Goal: Task Accomplishment & Management: Manage account settings

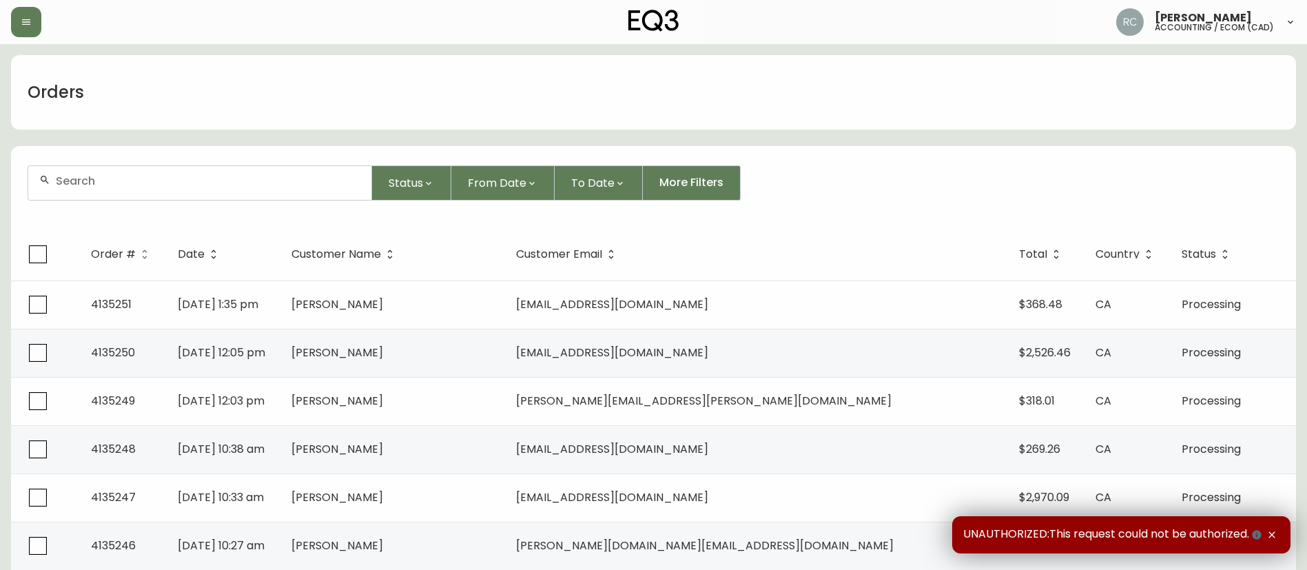
click at [293, 171] on div at bounding box center [199, 183] width 343 height 34
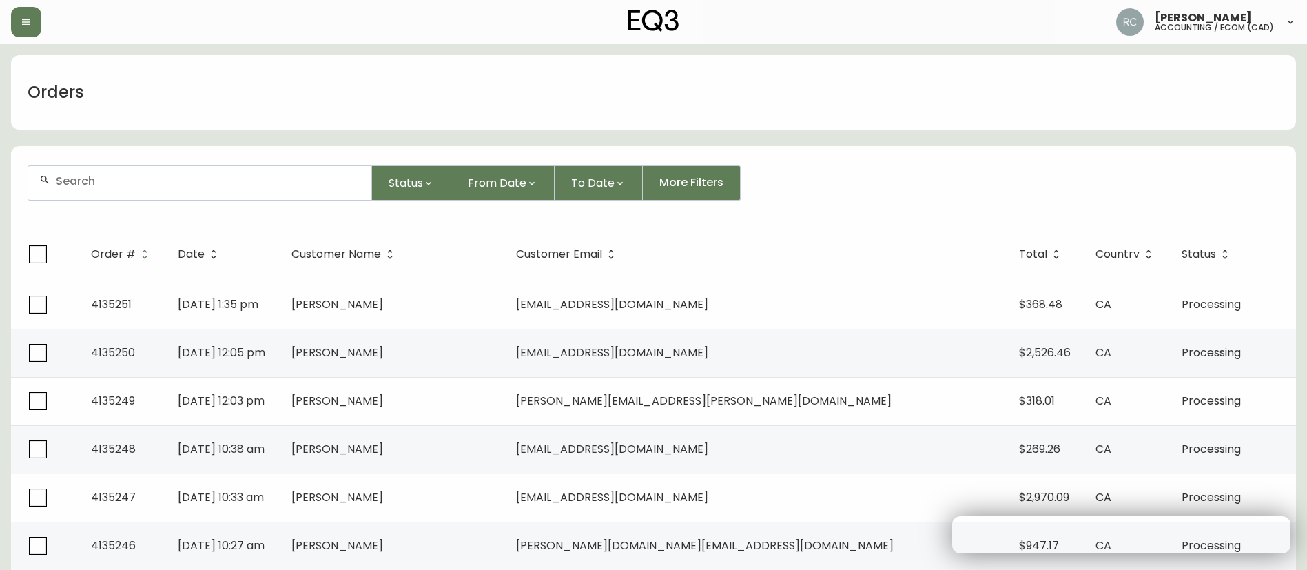
paste input "4134197"
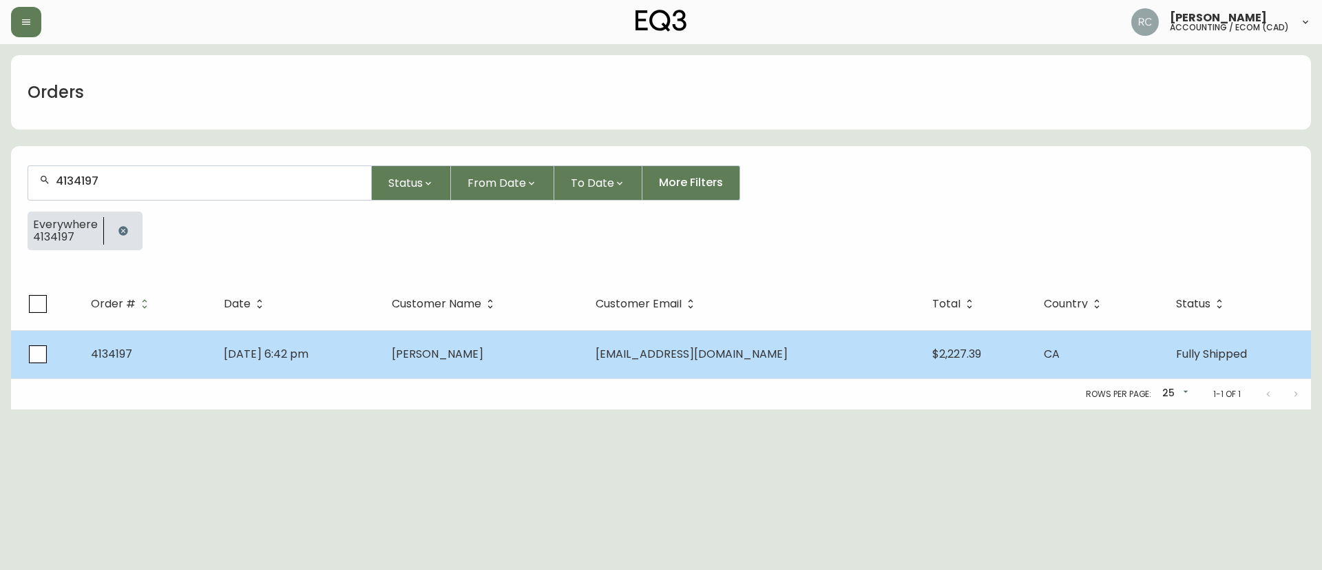
type input "4134197"
click at [577, 356] on td "Ian Espanto" at bounding box center [483, 354] width 204 height 48
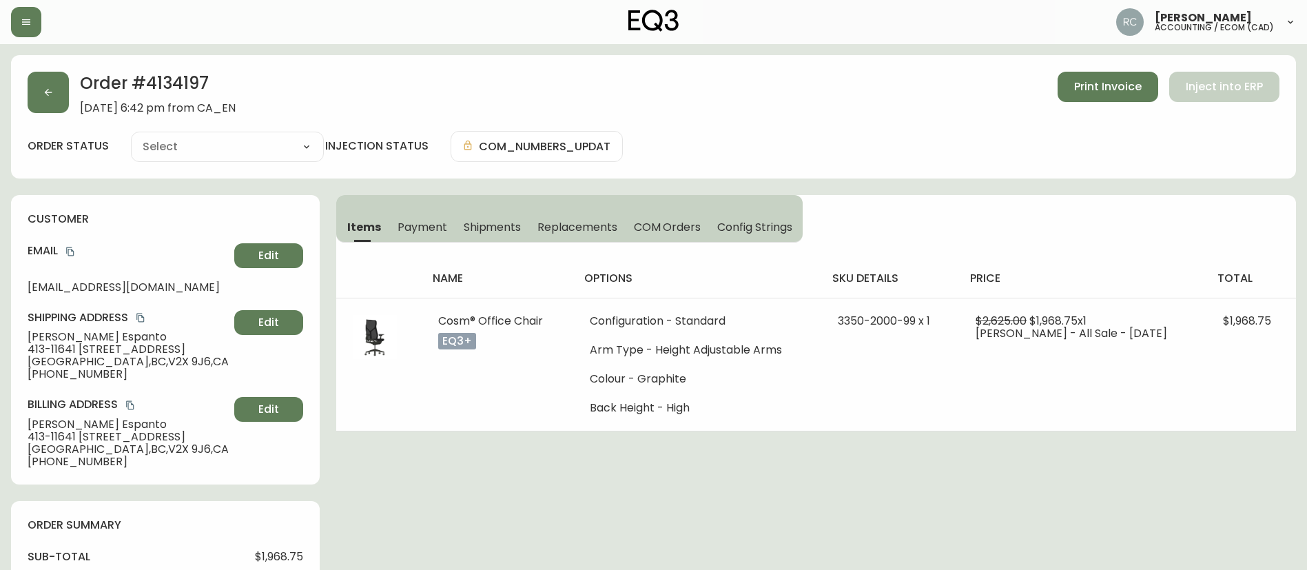
type input "Fully Shipped"
select select "FULLY_SHIPPED"
click at [413, 214] on button "Payment" at bounding box center [422, 226] width 66 height 30
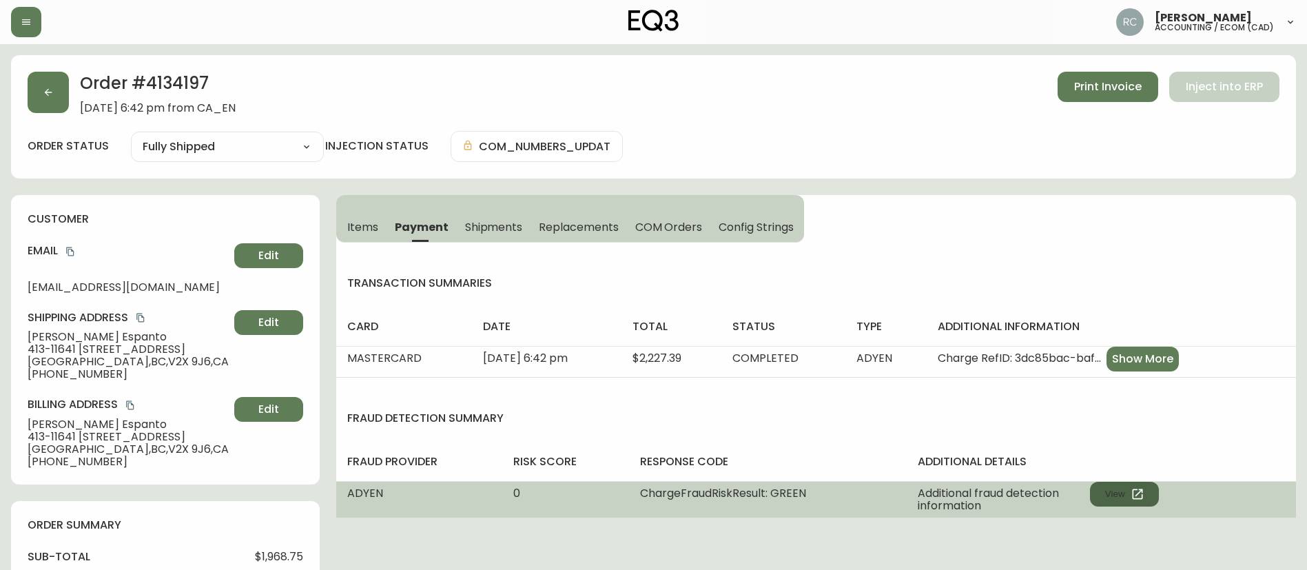
click at [1100, 490] on button "View" at bounding box center [1124, 493] width 69 height 25
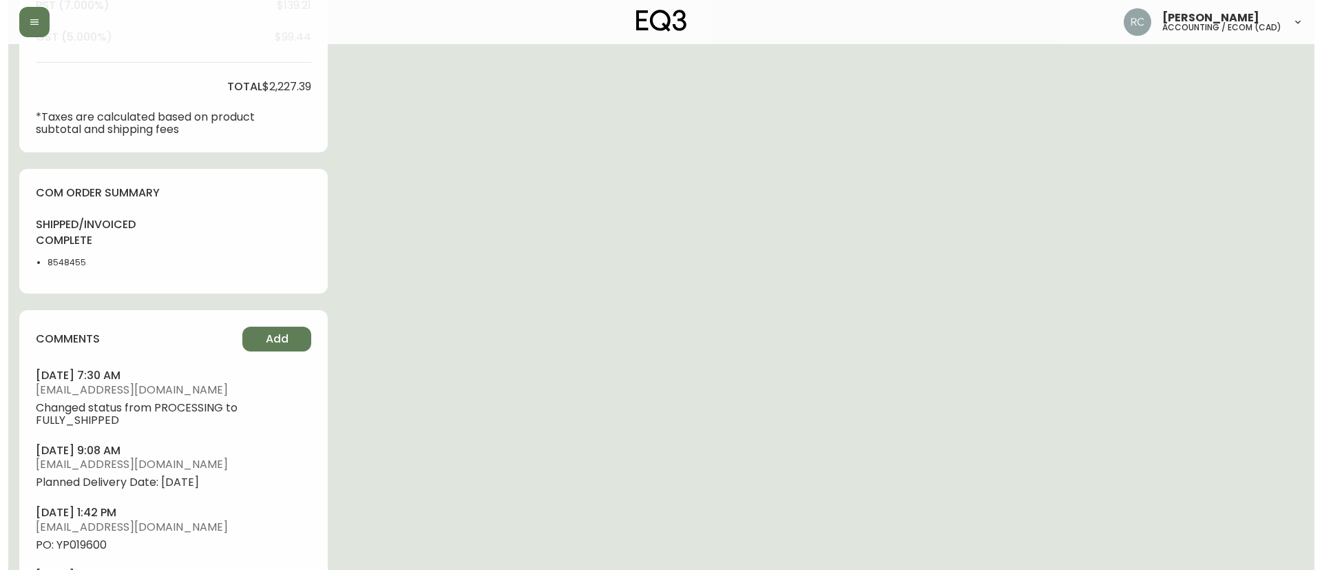
scroll to position [620, 0]
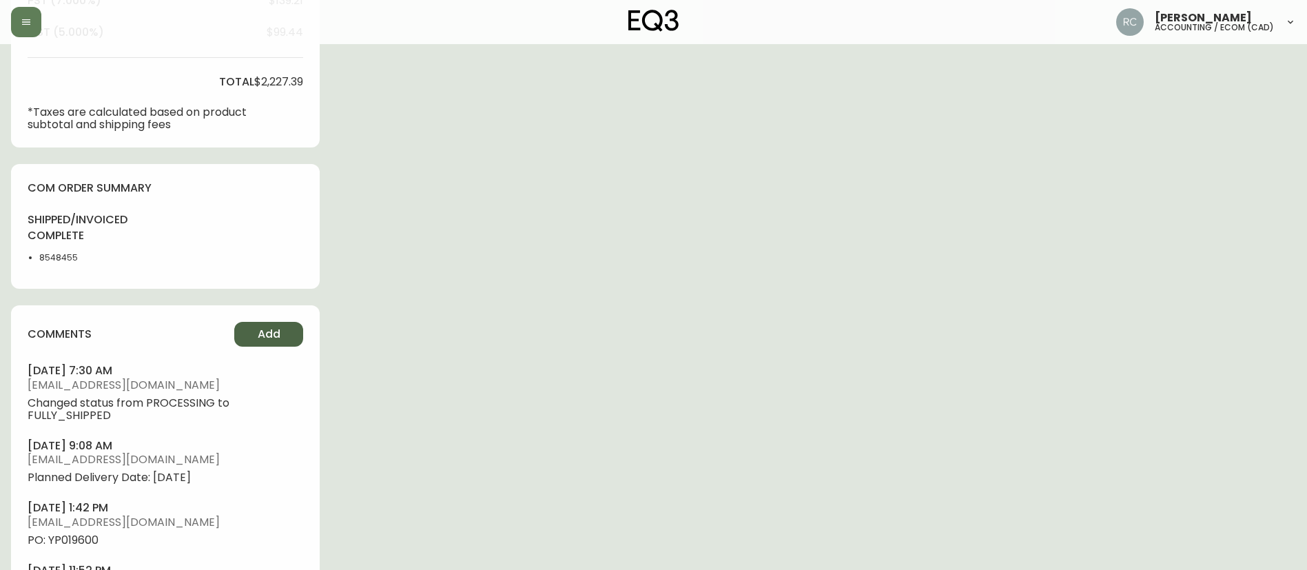
click at [263, 335] on span "Add" at bounding box center [269, 333] width 23 height 15
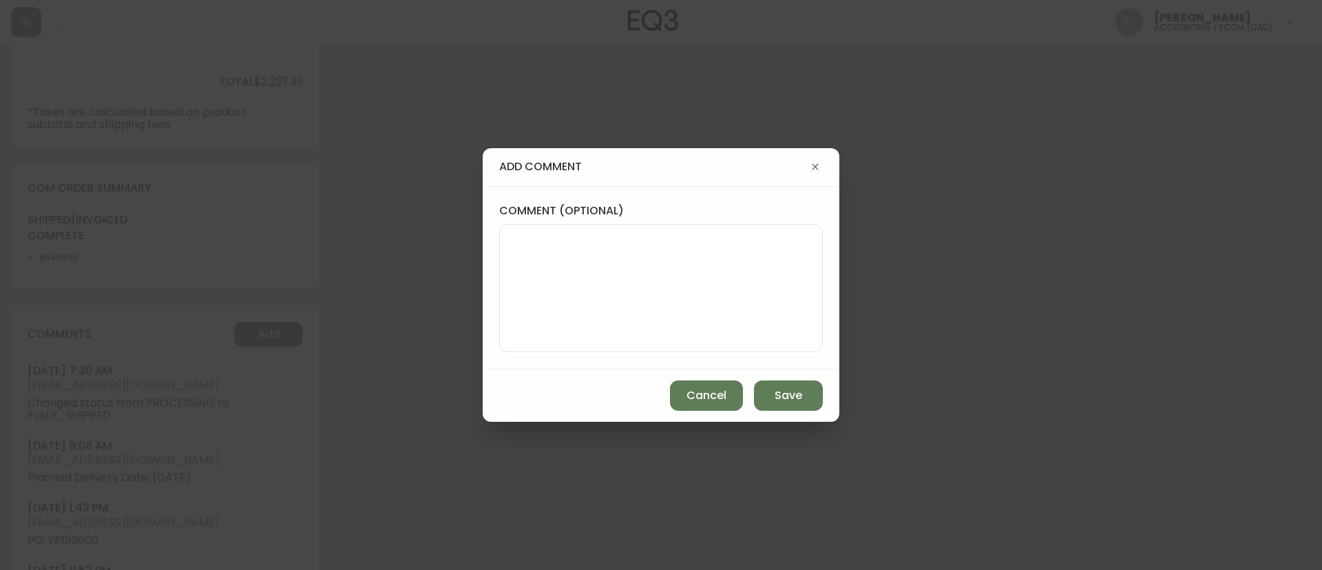
click at [636, 251] on textarea "comment (optional)" at bounding box center [661, 288] width 300 height 110
paste textarea "ECOM RETURN TICKET# 827463 ECOM ORD# 4134197 RTN# 1161923673 TOTAL REFUND AMT: …"
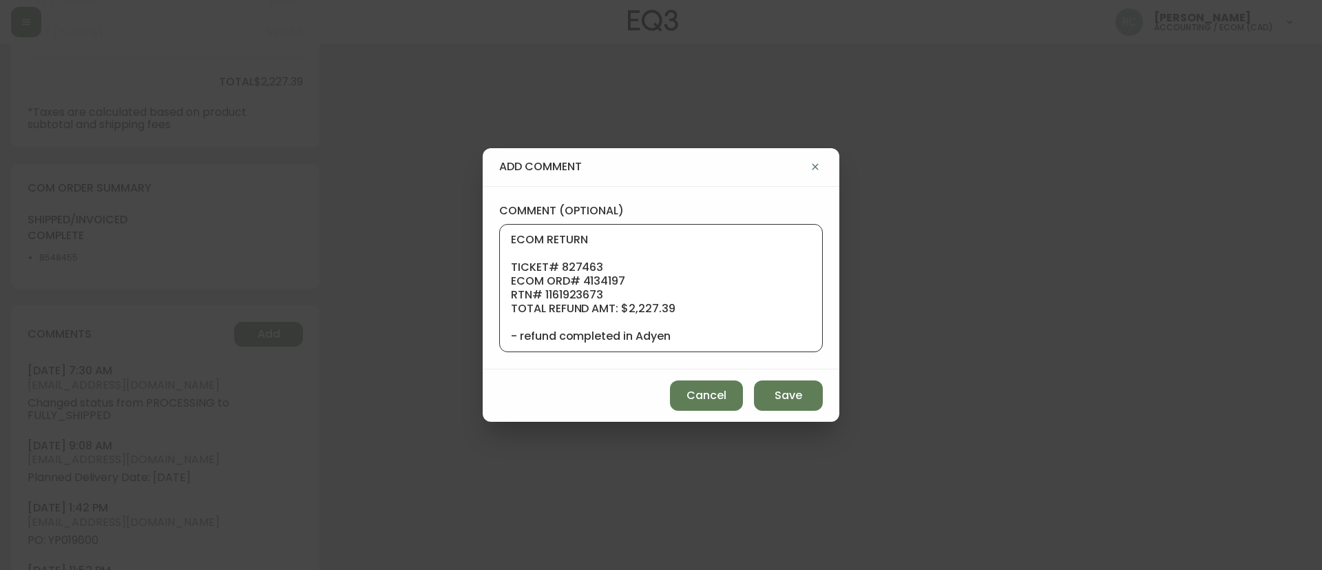
scroll to position [110, 0]
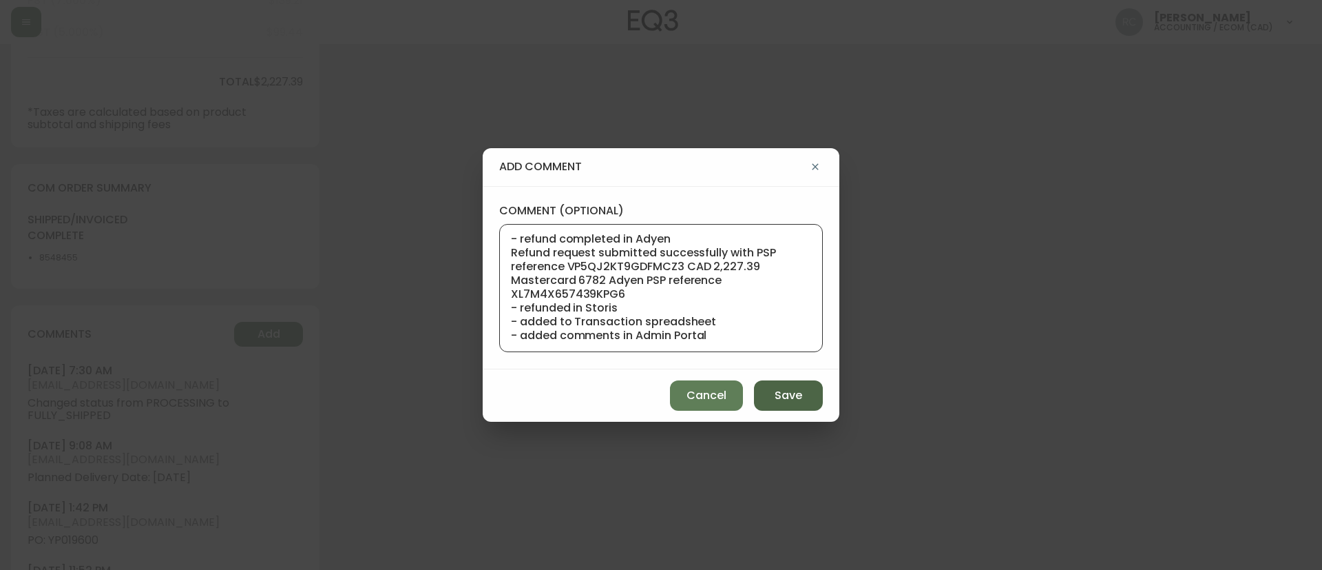
type textarea "ECOM RETURN TICKET# 827463 ECOM ORD# 4134197 RTN# 1161923673 TOTAL REFUND AMT: …"
click at [798, 388] on span "Save" at bounding box center [789, 395] width 28 height 15
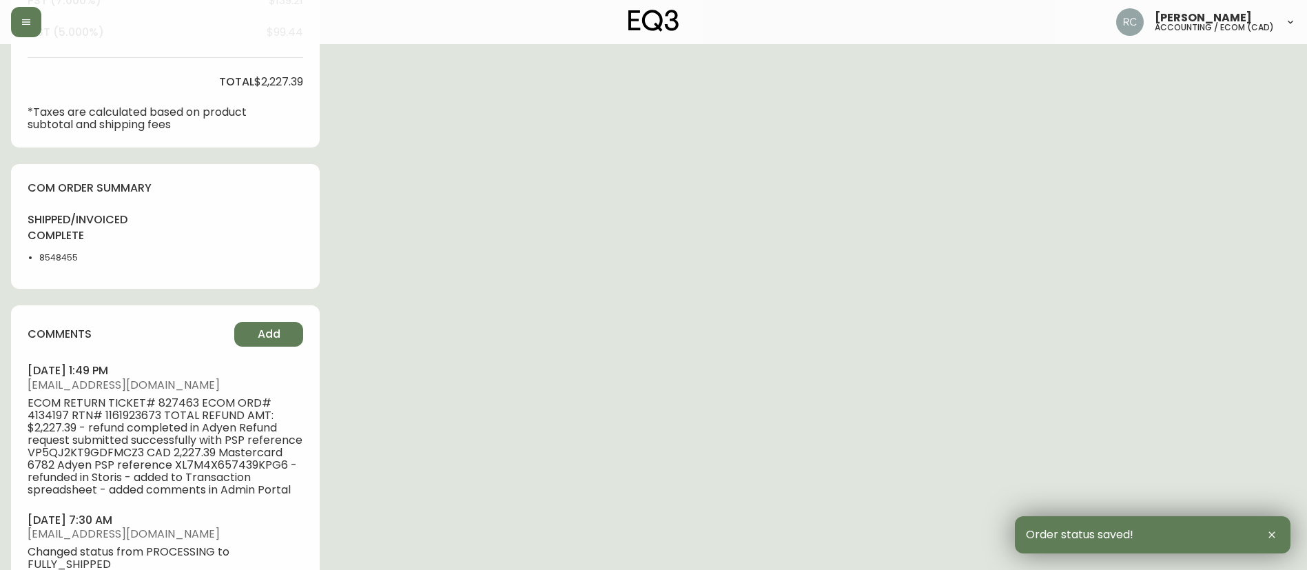
scroll to position [0, 0]
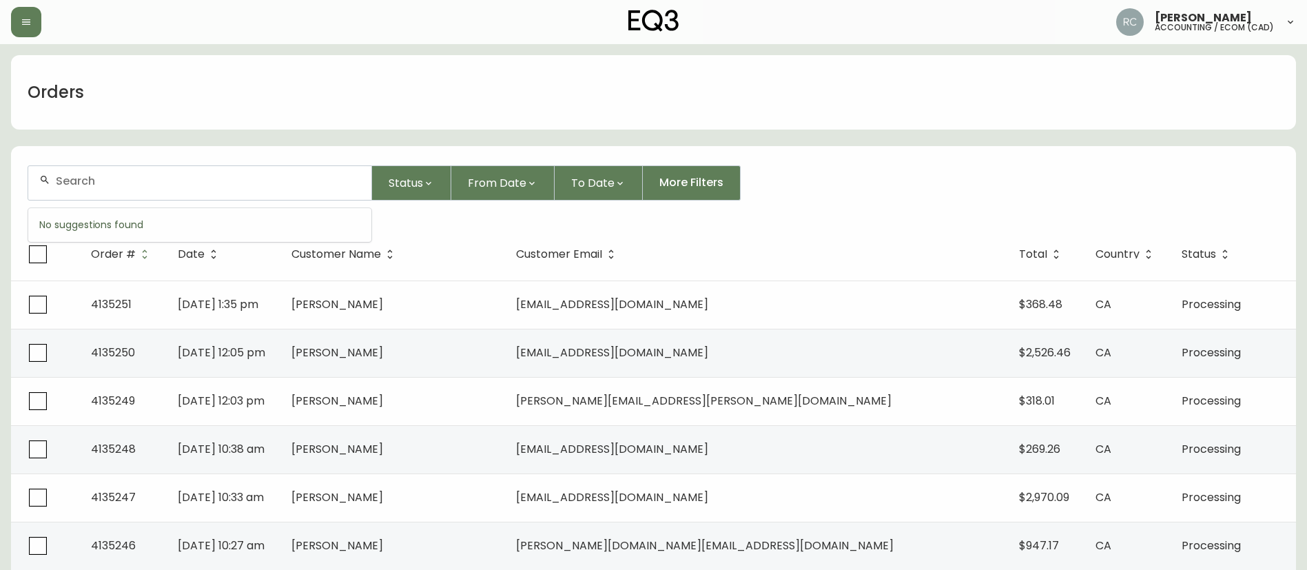
click at [256, 186] on input "text" at bounding box center [208, 180] width 304 height 13
paste input "4134464"
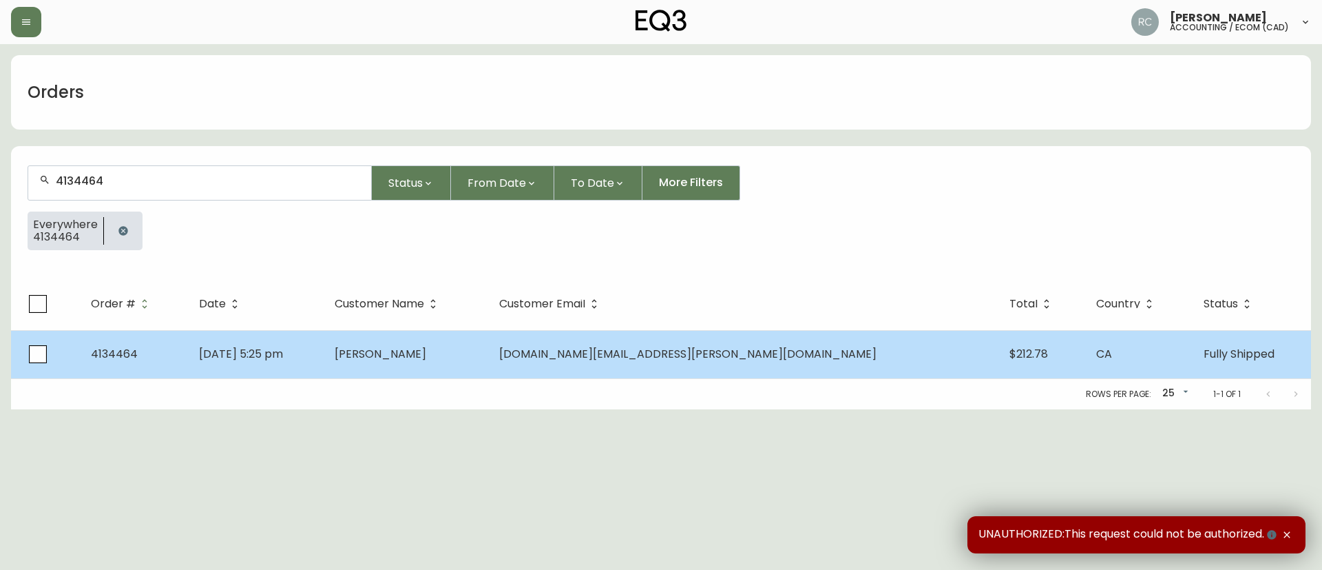
type input "4134464"
click at [324, 363] on td "Aug 02 2025, 5:25 pm" at bounding box center [256, 354] width 136 height 48
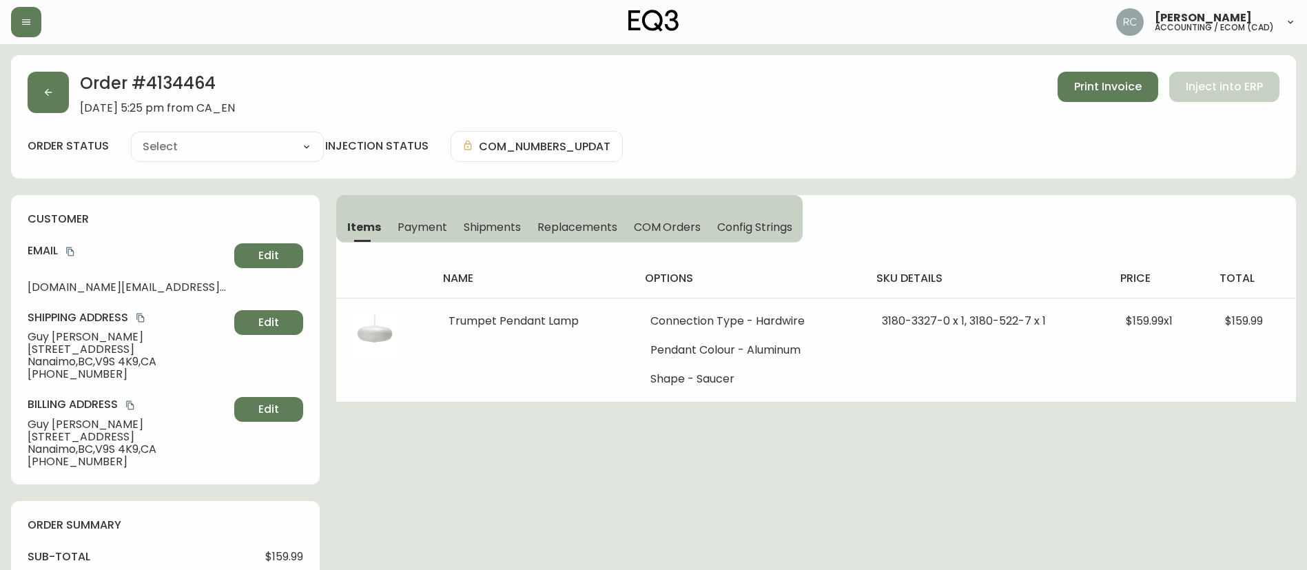
type input "Fully Shipped"
click at [427, 220] on span "Payment" at bounding box center [422, 227] width 50 height 14
select select "FULLY_SHIPPED"
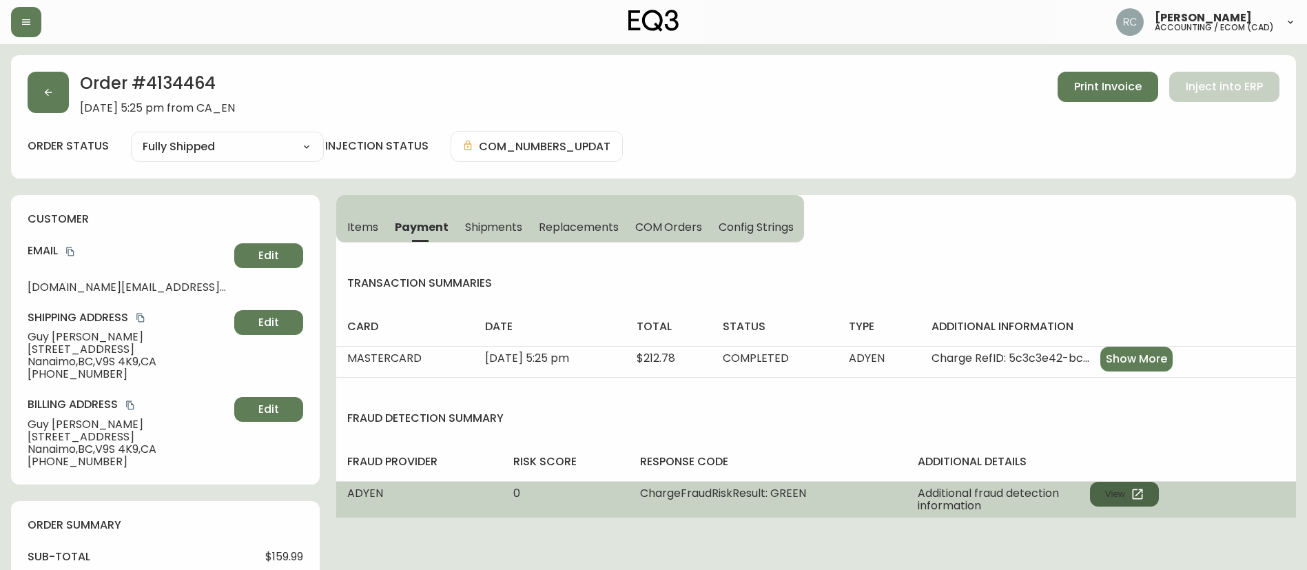
click at [1139, 499] on icon "button" at bounding box center [1137, 494] width 14 height 14
click at [1121, 495] on button "View" at bounding box center [1124, 493] width 69 height 25
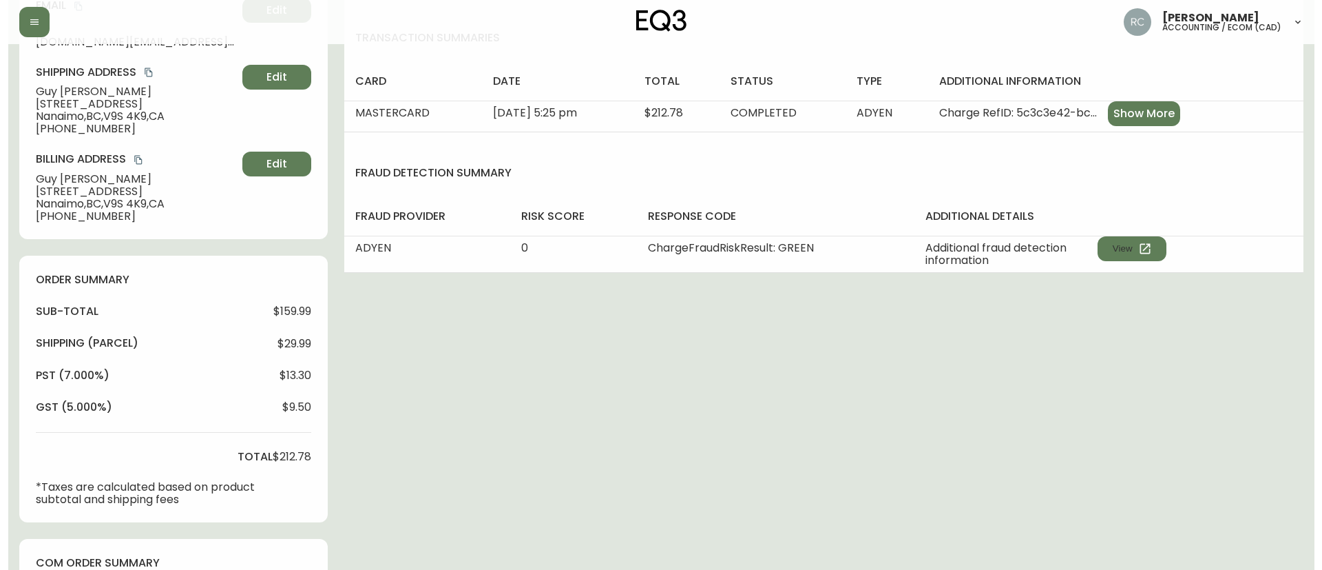
scroll to position [551, 0]
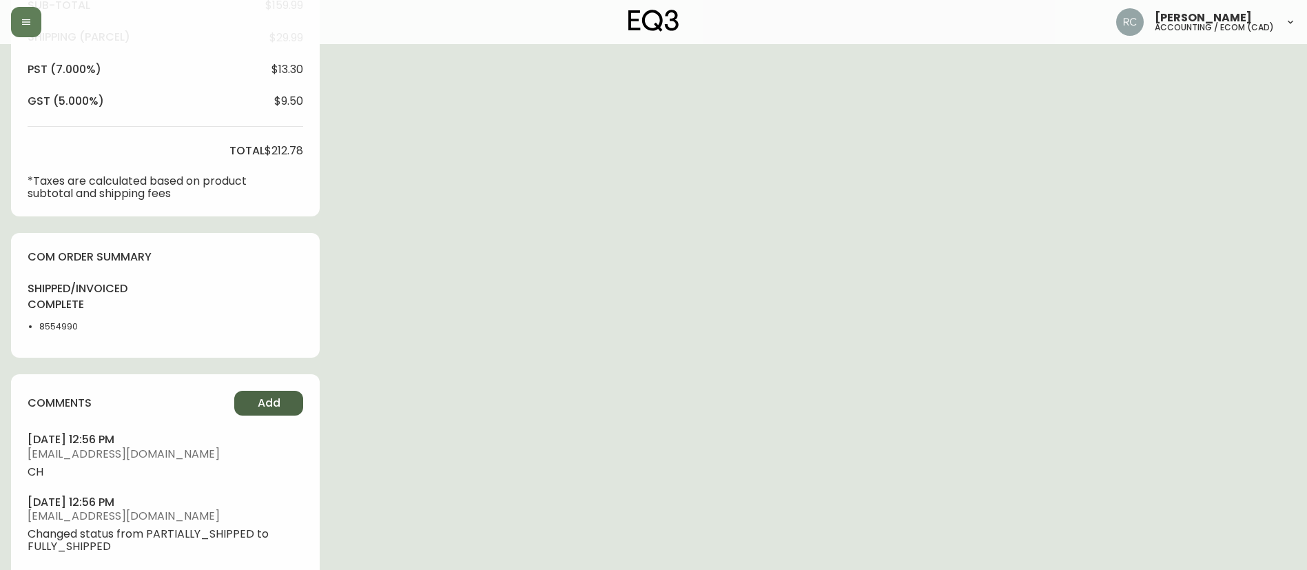
click at [258, 395] on span "Add" at bounding box center [269, 402] width 23 height 15
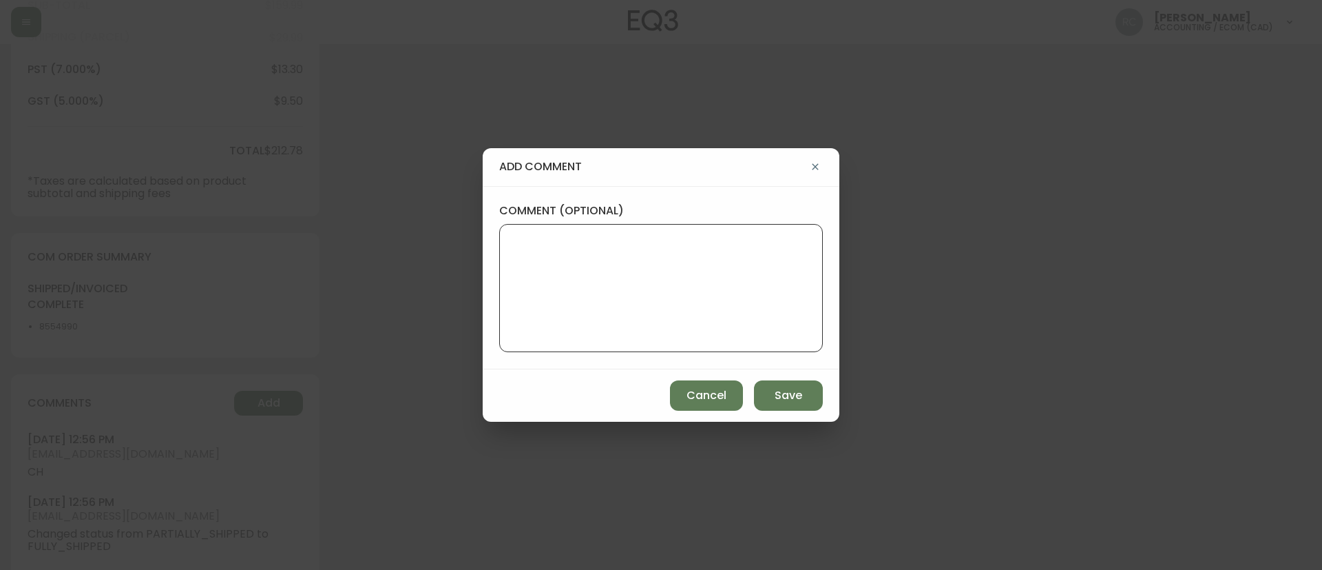
click at [562, 275] on textarea "comment (optional)" at bounding box center [661, 288] width 300 height 110
paste textarea "ECOM RETURN TICKET# 817585 ECOM ORD# 4134464 RTN# 1161923680 CUST# 1161917071 T…"
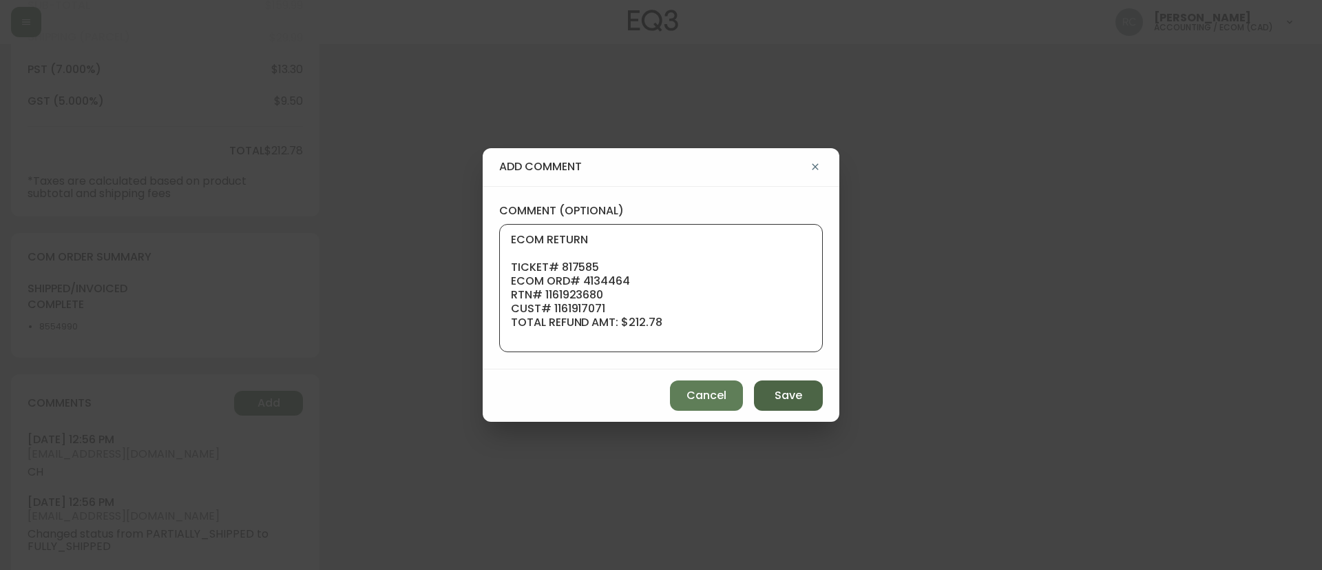
scroll to position [152, 0]
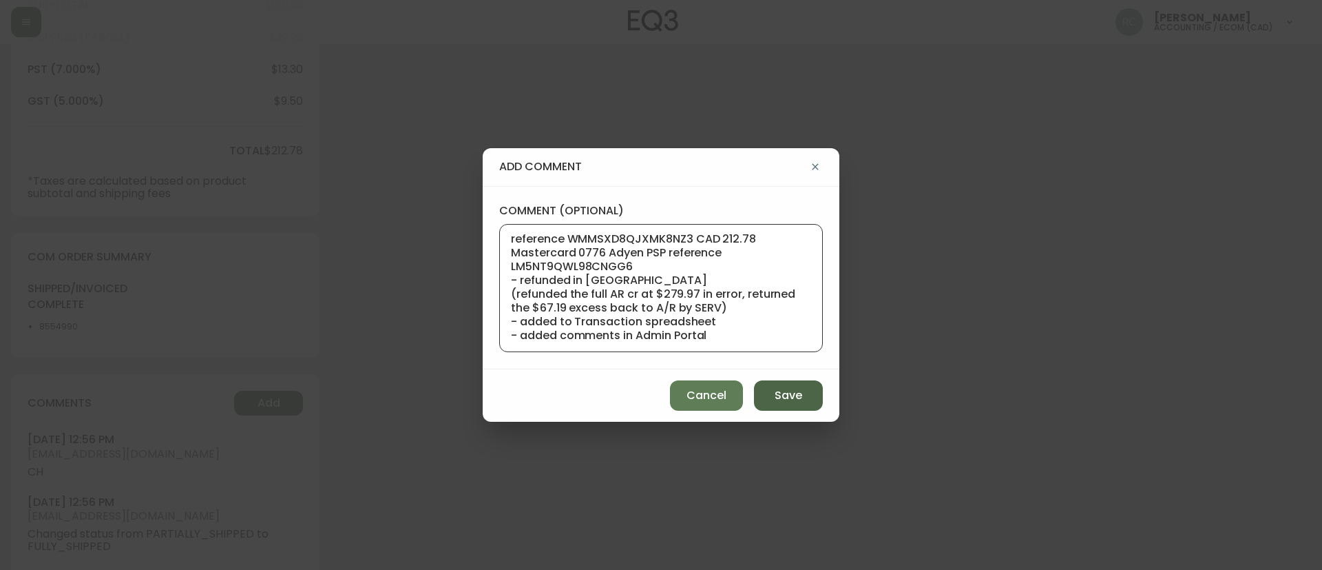
type textarea "ECOM RETURN TICKET# 817585 ECOM ORD# 4134464 RTN# 1161923680 CUST# 1161917071 T…"
drag, startPoint x: 793, startPoint y: 399, endPoint x: 819, endPoint y: 331, distance: 72.2
click at [791, 399] on span "Save" at bounding box center [789, 395] width 28 height 15
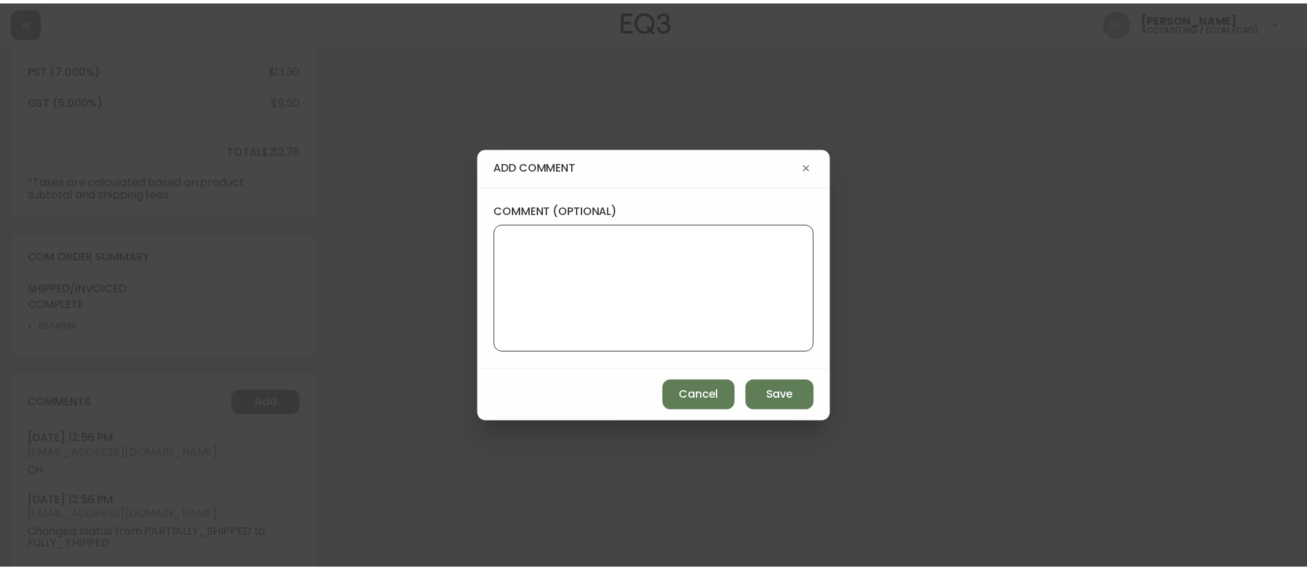
scroll to position [0, 0]
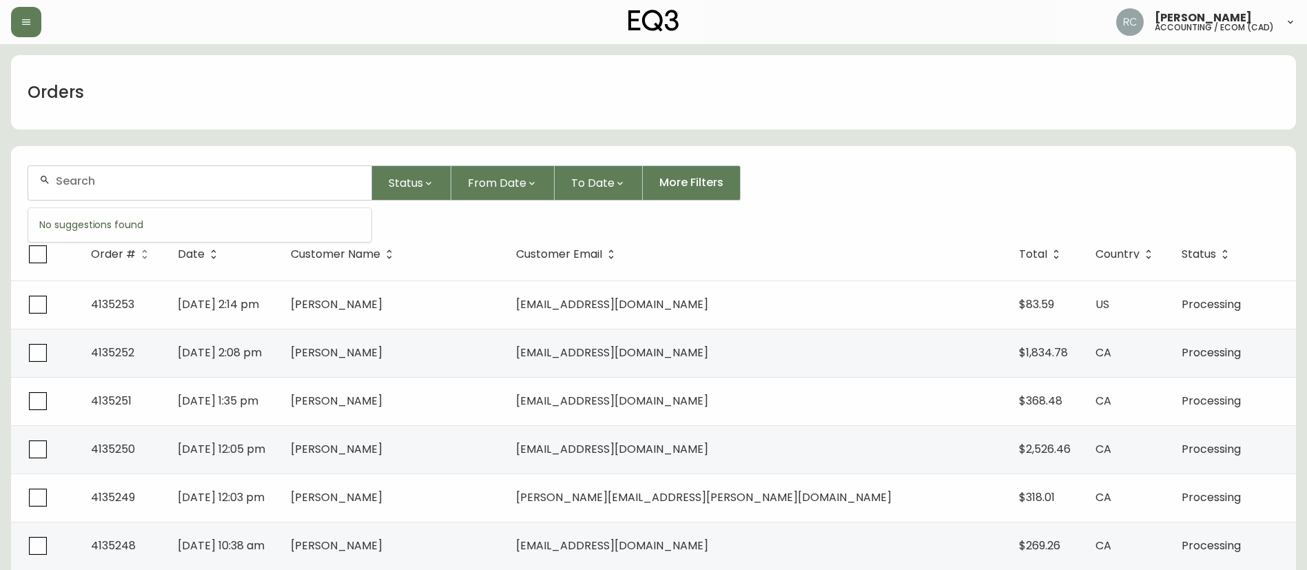
click at [320, 185] on input "text" at bounding box center [208, 180] width 304 height 13
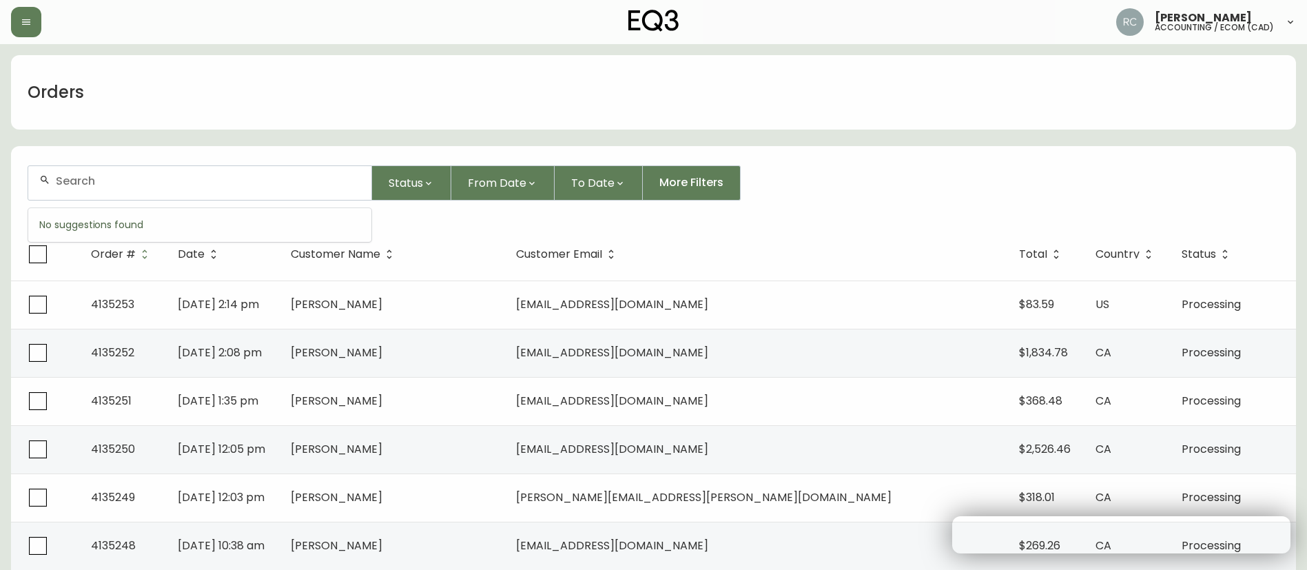
paste input "4135217"
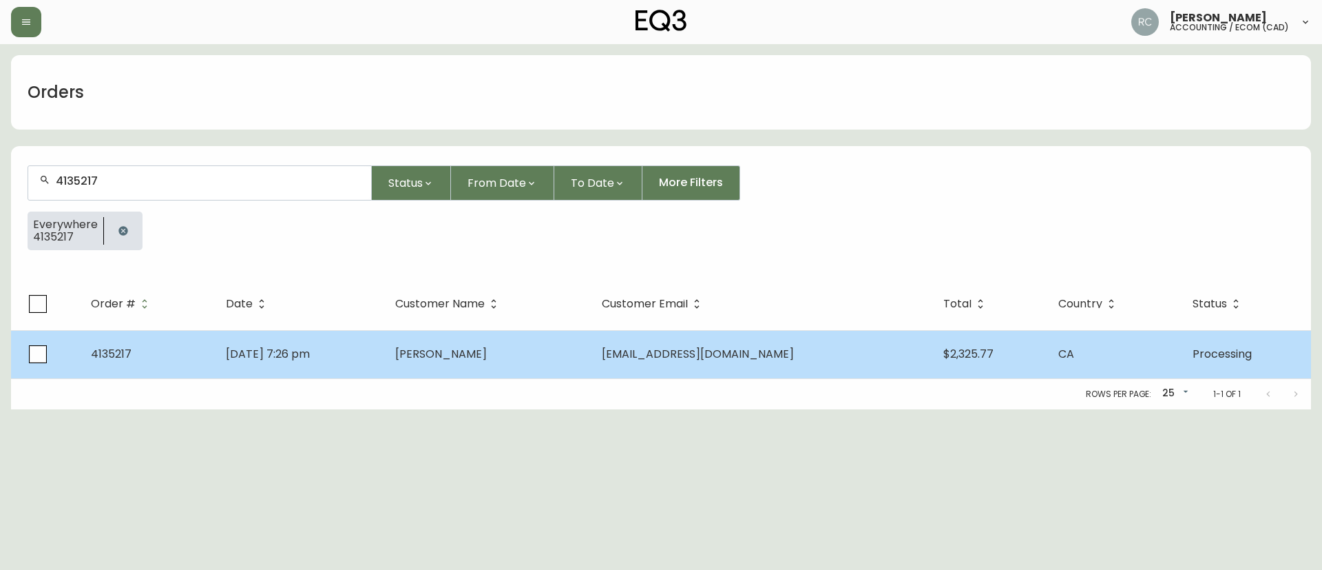
type input "4135217"
click at [523, 350] on td "[PERSON_NAME]" at bounding box center [487, 354] width 207 height 48
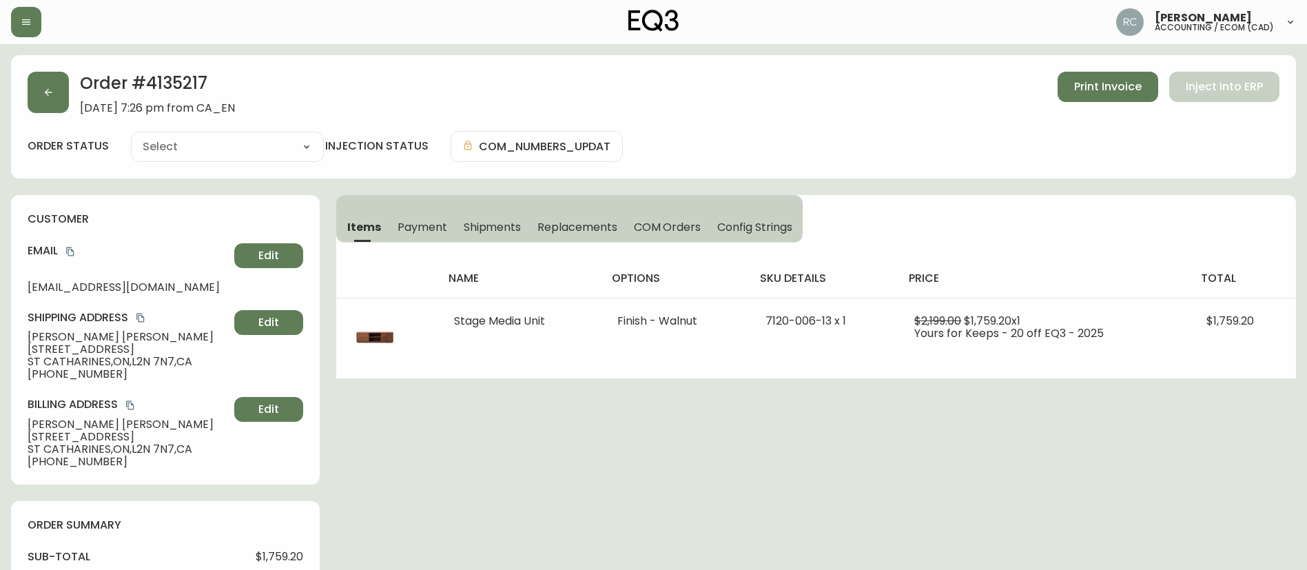
type input "Processing"
select select "PROCESSING"
click at [418, 213] on button "Payment" at bounding box center [422, 226] width 66 height 30
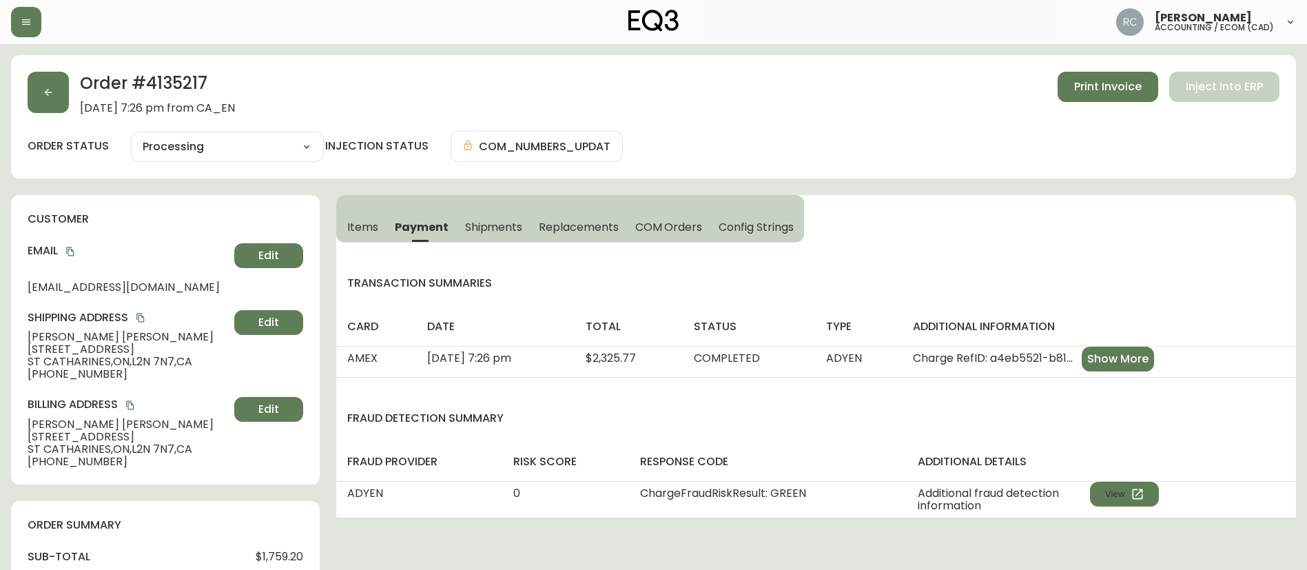
click at [375, 223] on span "Items" at bounding box center [362, 227] width 31 height 14
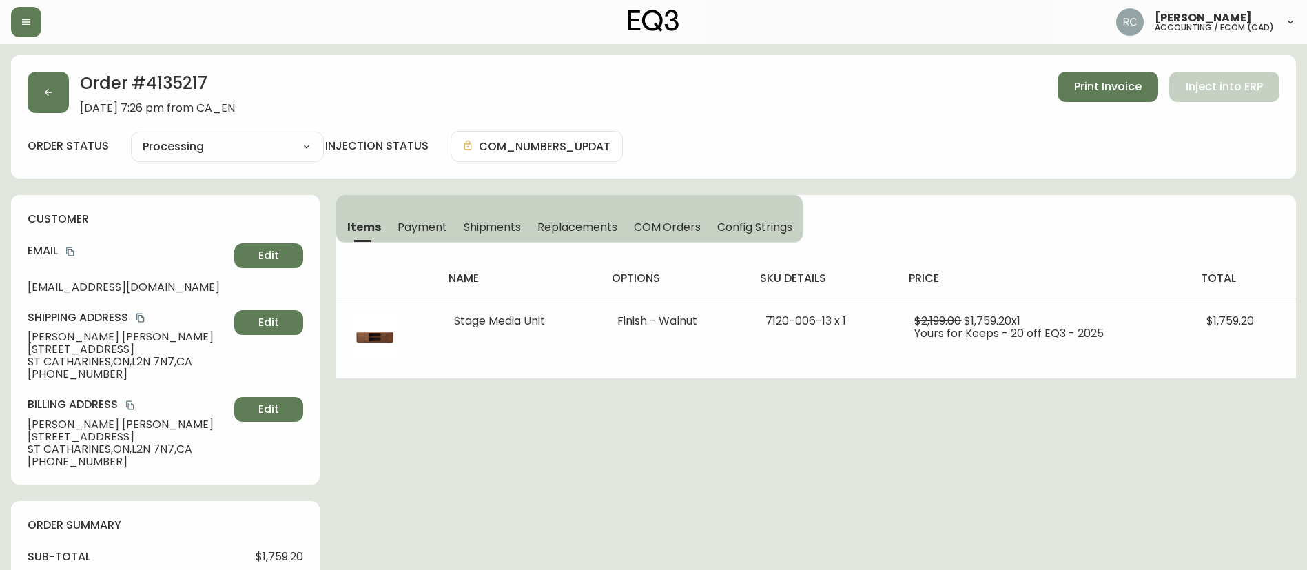
click at [183, 340] on span "[PERSON_NAME]" at bounding box center [128, 337] width 201 height 12
drag, startPoint x: 136, startPoint y: 362, endPoint x: 177, endPoint y: 364, distance: 41.3
click at [177, 364] on span "ST CATHARINES , [GEOGRAPHIC_DATA] , L2N 7N7 , [GEOGRAPHIC_DATA]" at bounding box center [128, 361] width 201 height 12
copy span "L2N 7N7"
click at [523, 444] on div "Order # 4135217 [DATE] 7:26 pm from CA_EN Print Invoice Inject into ERP order s…" at bounding box center [653, 552] width 1285 height 995
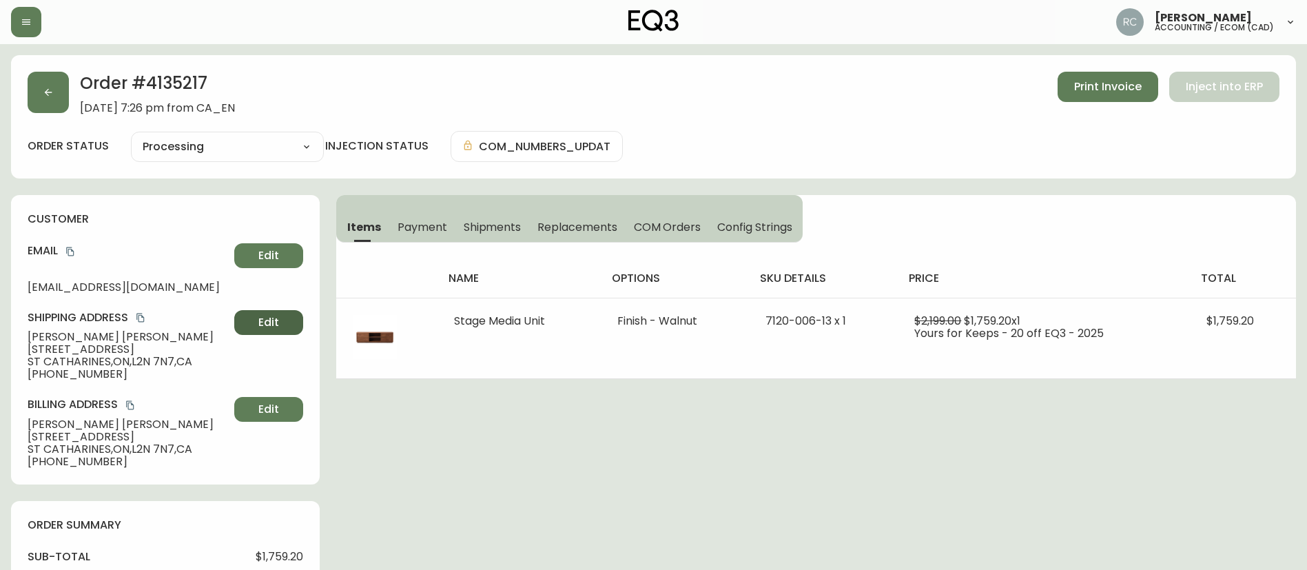
click at [262, 319] on span "Edit" at bounding box center [268, 322] width 21 height 15
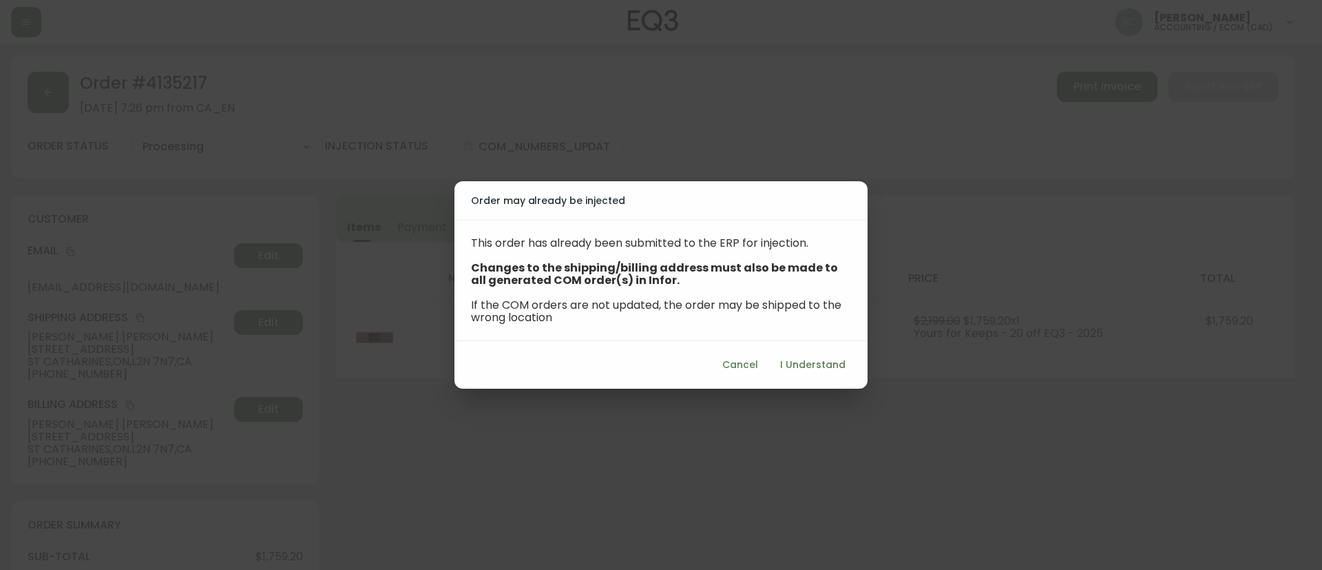
click at [828, 361] on span "I Understand" at bounding box center [812, 364] width 65 height 17
select select "ON"
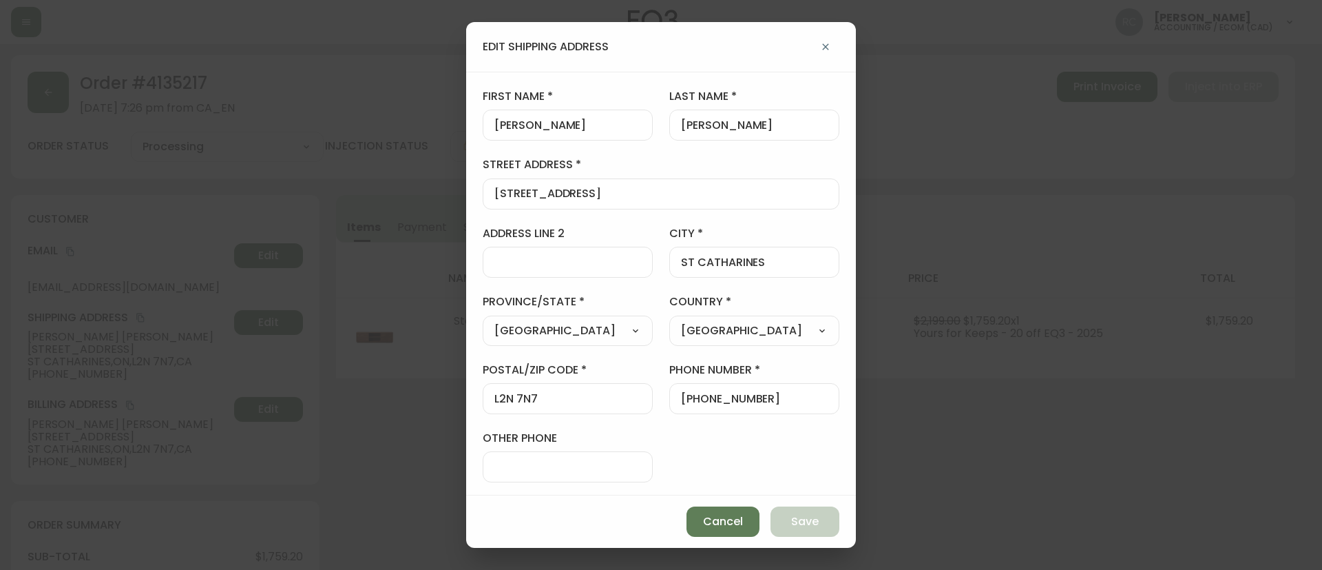
click at [715, 265] on input "ST CATHARINES" at bounding box center [754, 262] width 147 height 13
paste input "Grimsby"
type input "Grimsby"
click at [543, 395] on input "L2N 7N7" at bounding box center [568, 398] width 147 height 13
paste input "3M 3X8"
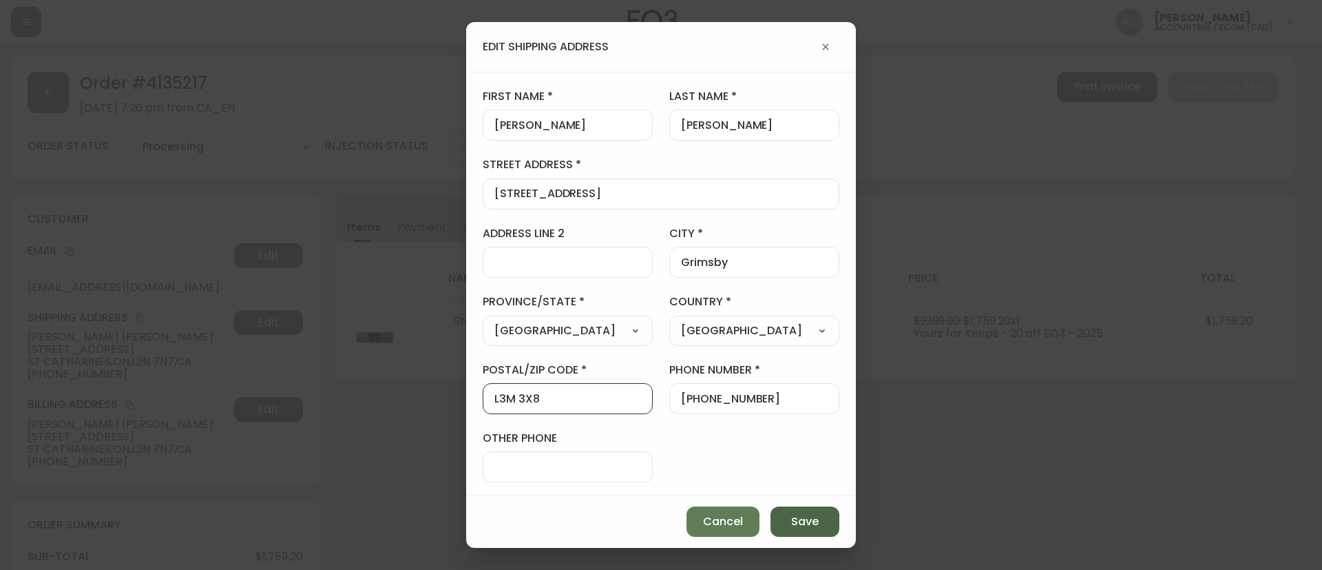
type input "L3M 3X8"
click at [809, 517] on span "Save" at bounding box center [805, 521] width 28 height 15
type input "ST CATHARINES"
type input "L2N 7N7"
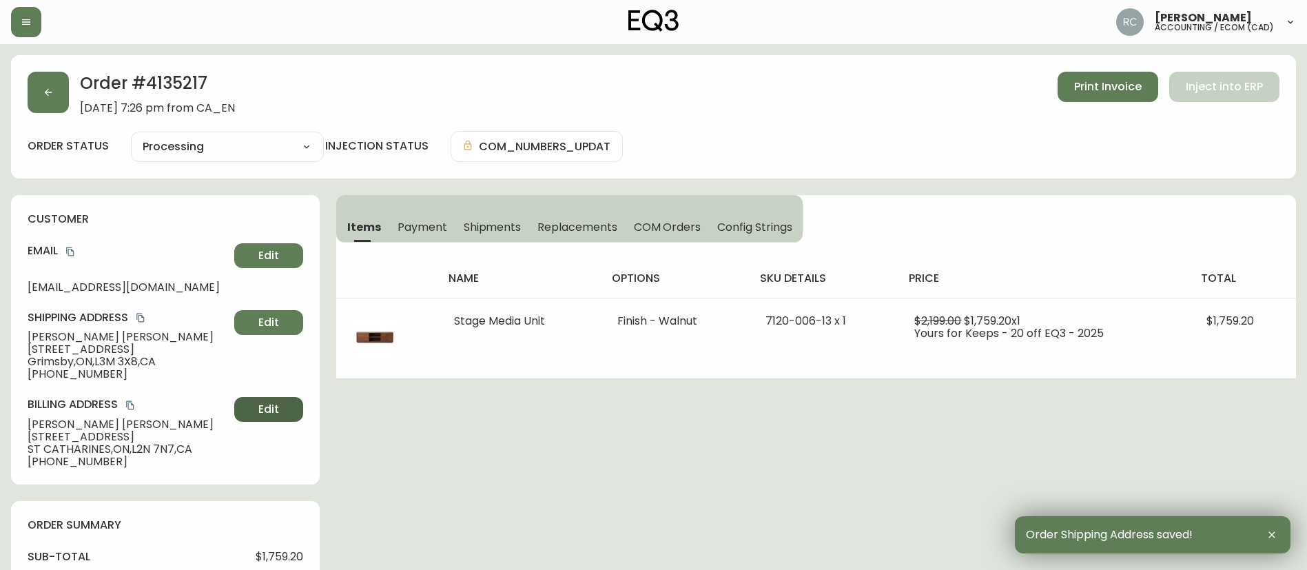
click at [280, 411] on button "Edit" at bounding box center [268, 409] width 69 height 25
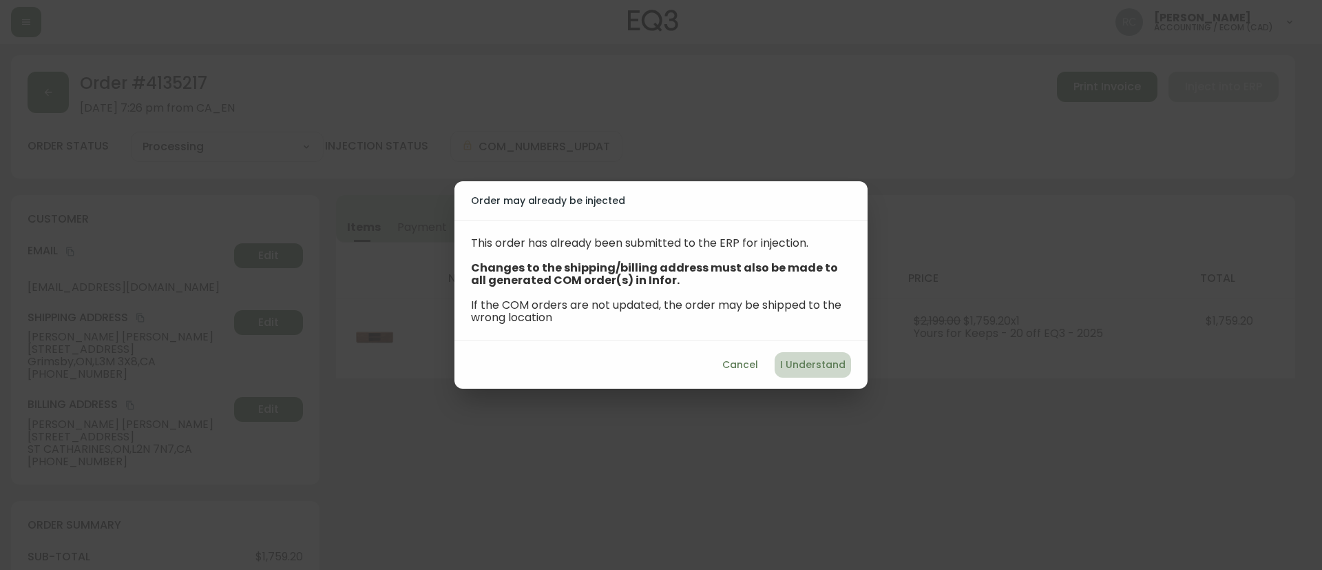
click at [818, 356] on span "I Understand" at bounding box center [812, 364] width 65 height 17
select select "ON"
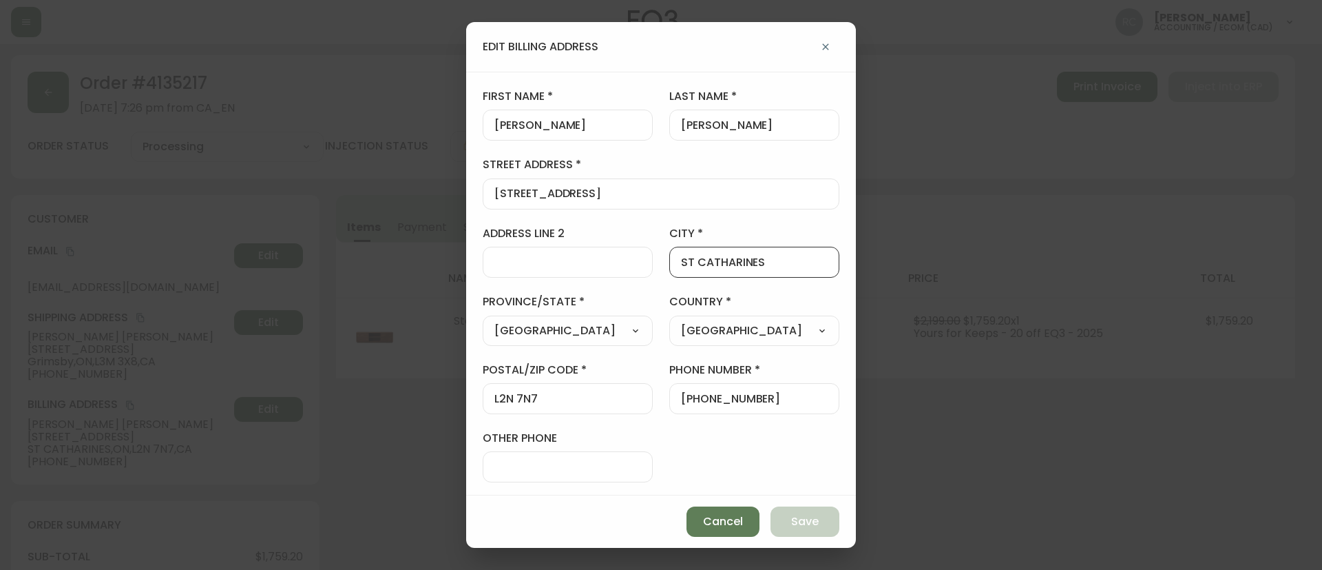
click at [725, 263] on input "ST CATHARINES" at bounding box center [754, 262] width 147 height 13
paste input "Grimsby"
type input "Grimsby"
click at [544, 400] on input "L2N 7N7" at bounding box center [568, 398] width 147 height 13
drag, startPoint x: 544, startPoint y: 400, endPoint x: 553, endPoint y: 419, distance: 21.3
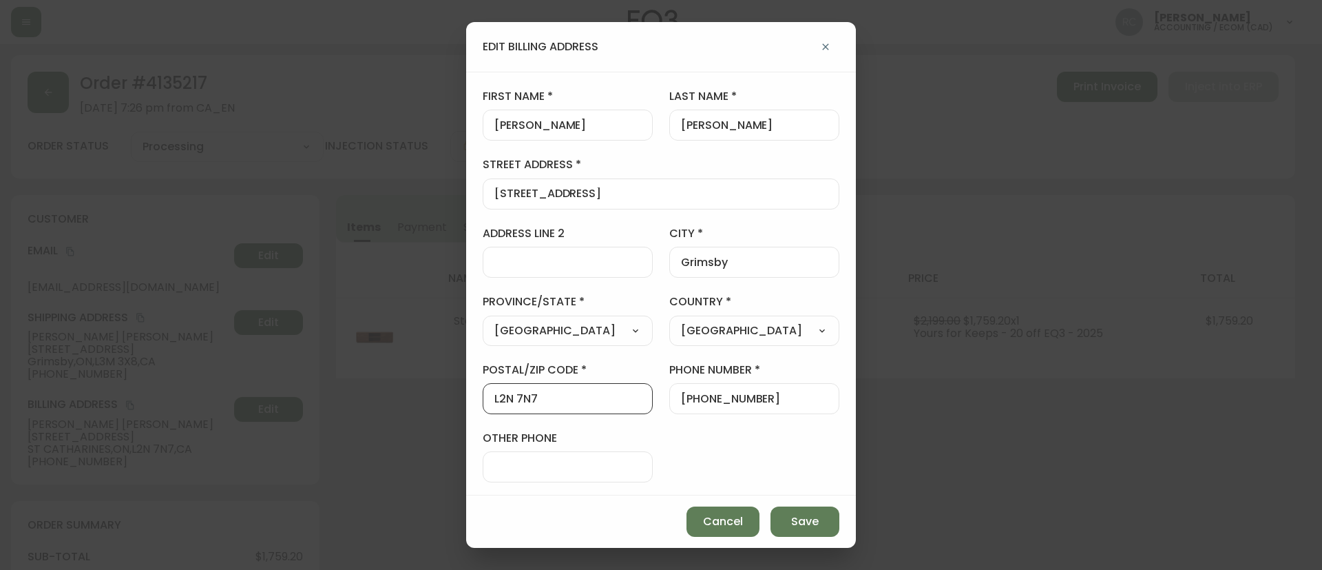
click at [501, 399] on input "L2N 7N7" at bounding box center [568, 398] width 147 height 13
paste input "3M 3X8"
type input "L3M 3X8"
click at [785, 517] on button "Save" at bounding box center [805, 521] width 69 height 30
type input "ST CATHARINES"
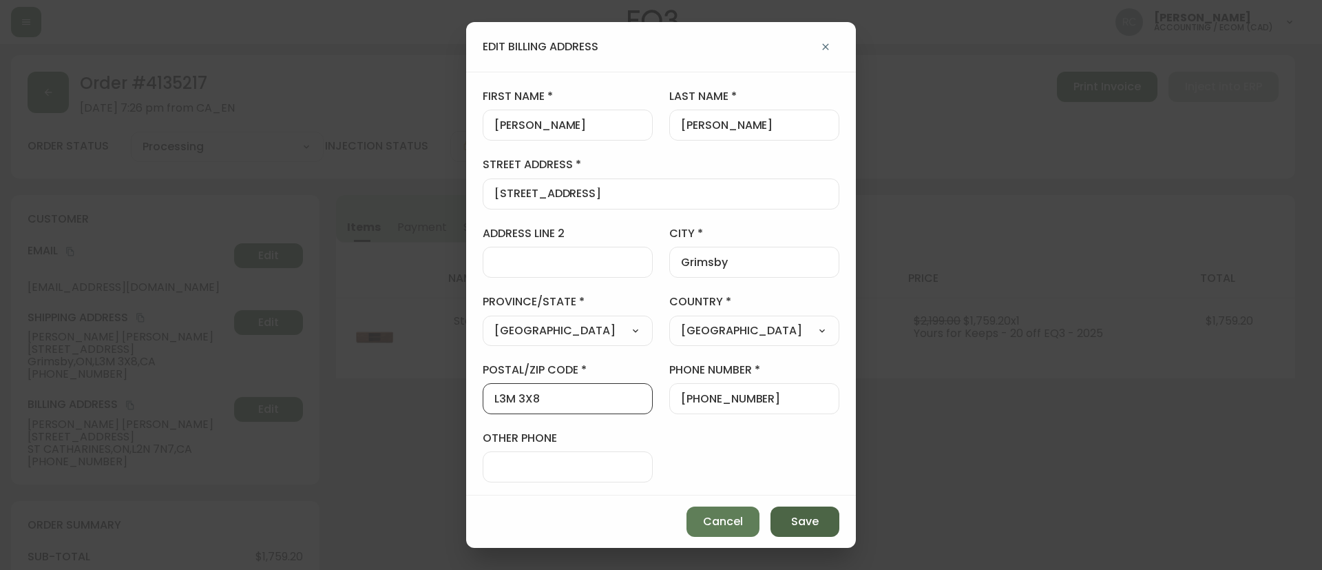
type input "L2N 7N7"
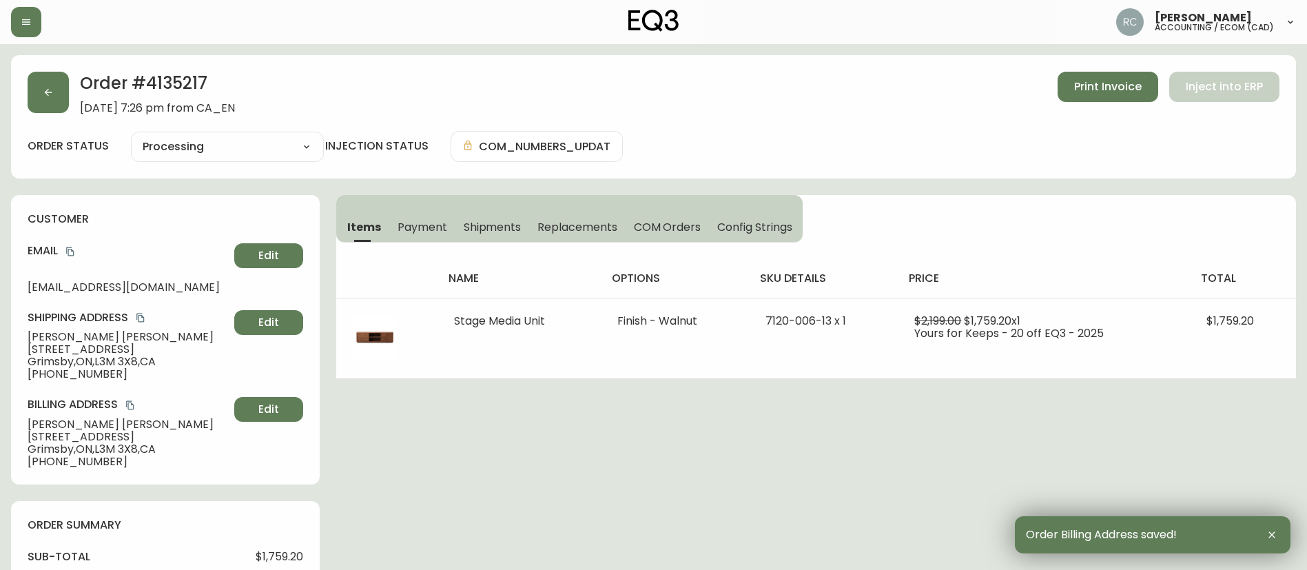
click at [508, 436] on div "Order # 4135217 [DATE] 7:26 pm from CA_EN Print Invoice Inject into ERP order s…" at bounding box center [653, 552] width 1285 height 995
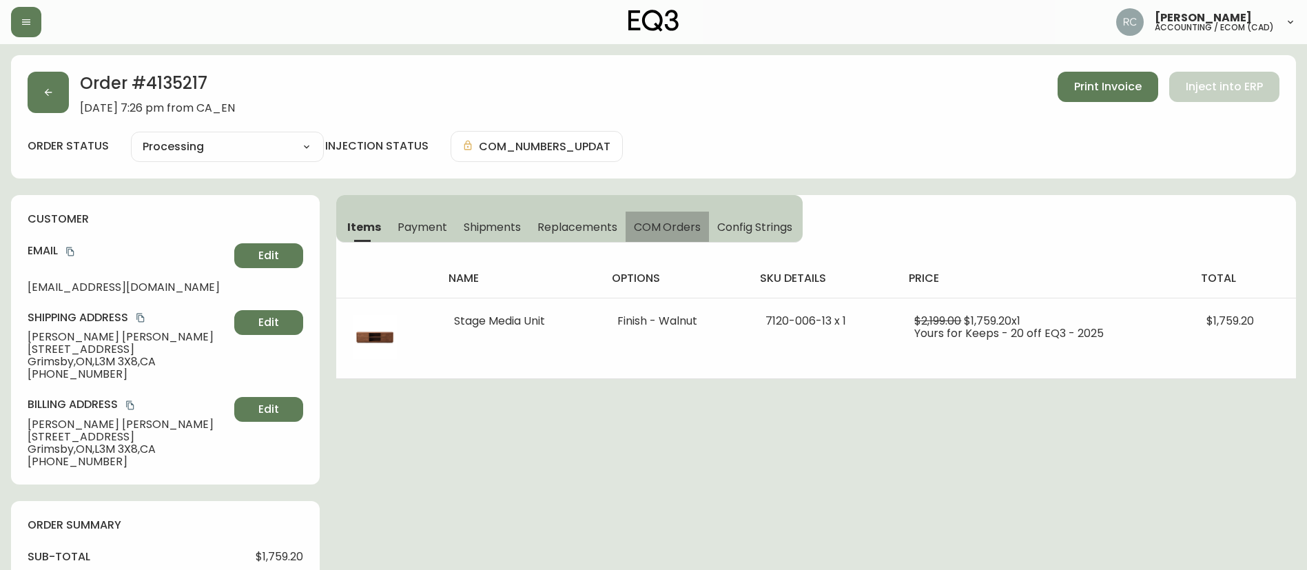
click at [681, 230] on span "COM Orders" at bounding box center [667, 227] width 67 height 14
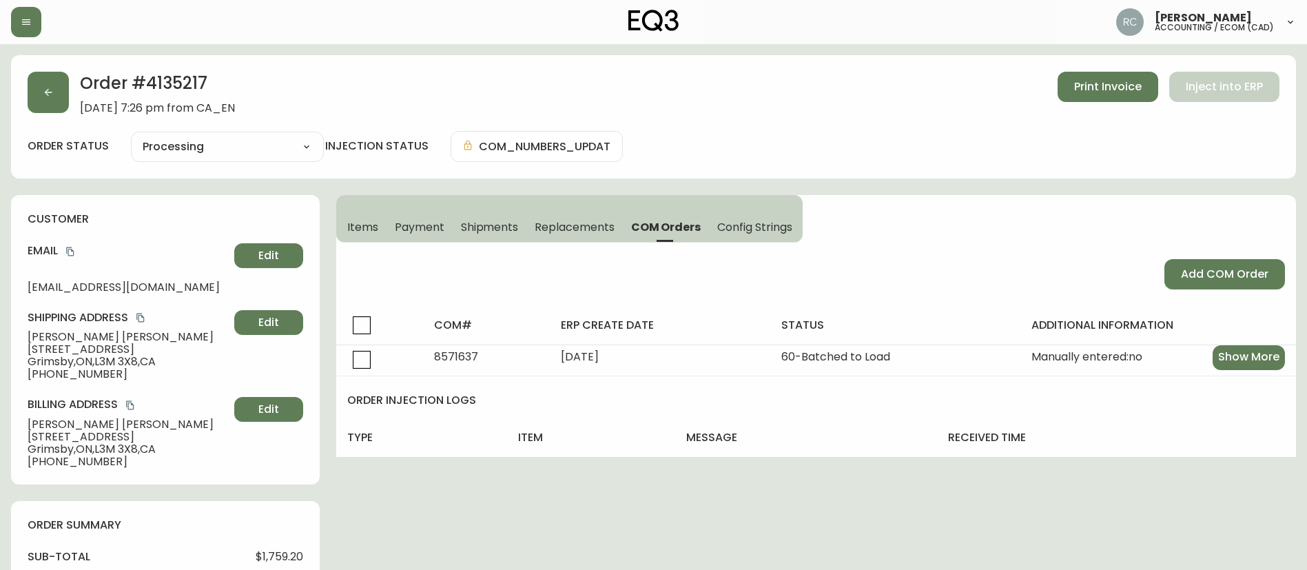
click at [356, 224] on span "Items" at bounding box center [362, 227] width 31 height 14
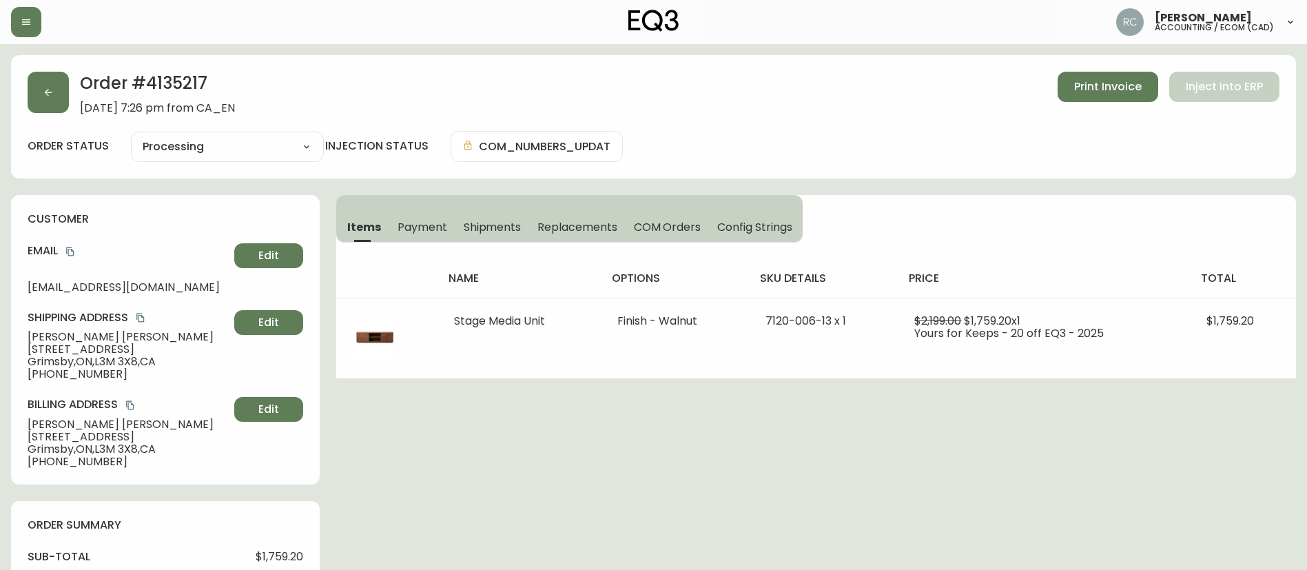
click at [161, 87] on h2 "Order # 4135217" at bounding box center [157, 87] width 155 height 30
copy h2 "4135217"
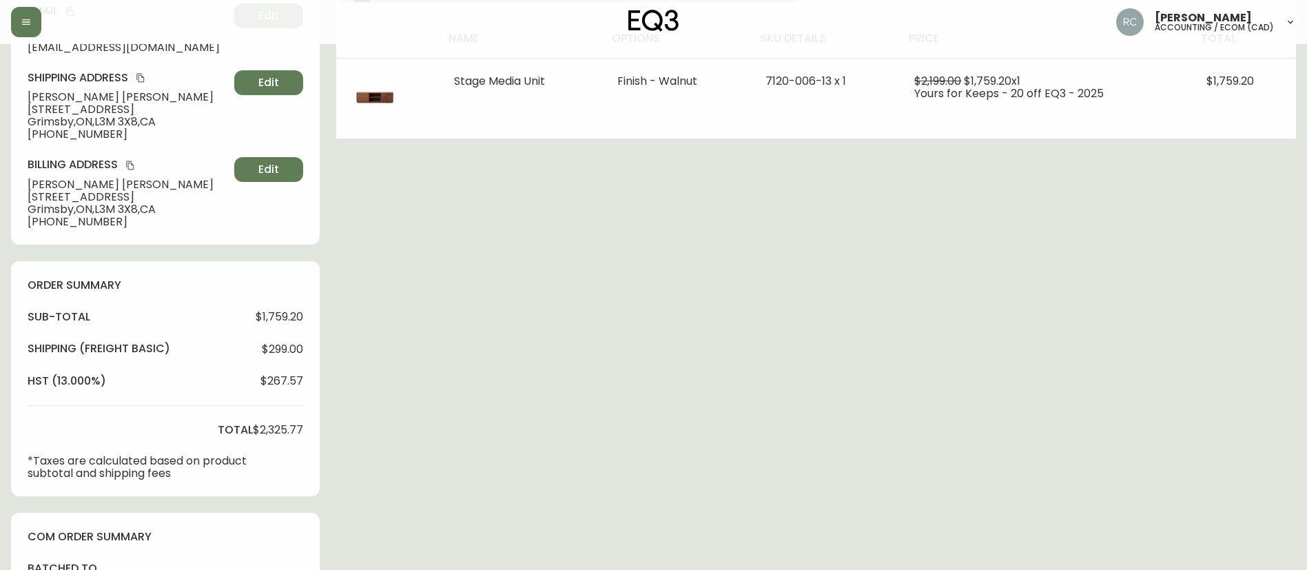
scroll to position [481, 0]
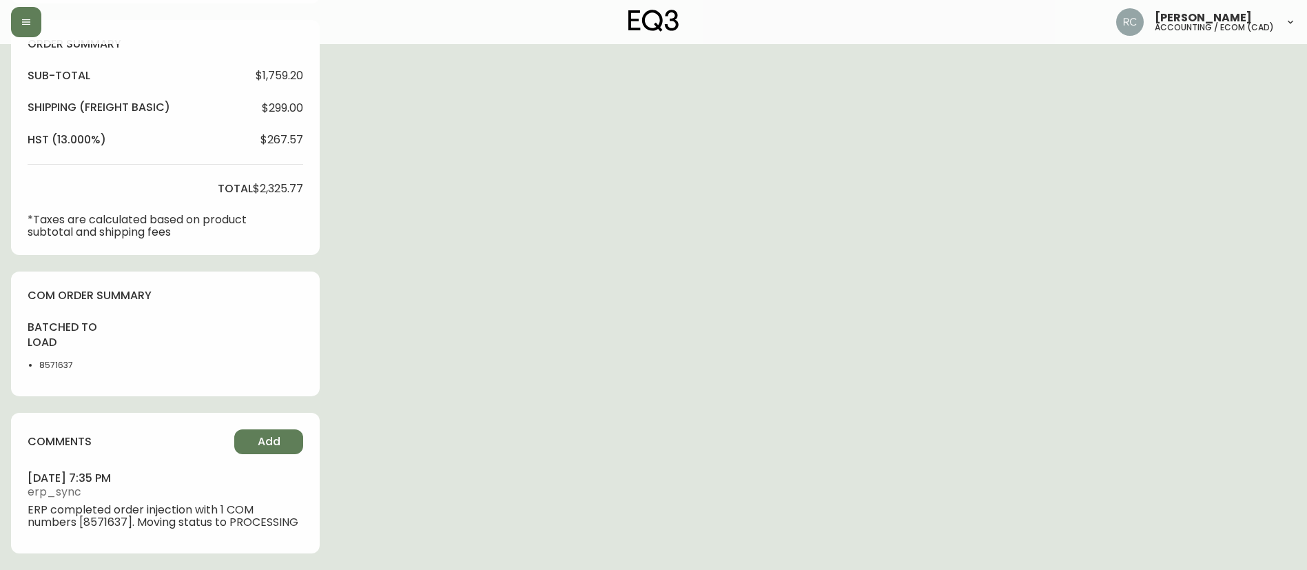
click at [56, 359] on li "8571637" at bounding box center [73, 365] width 69 height 12
copy li "8571637"
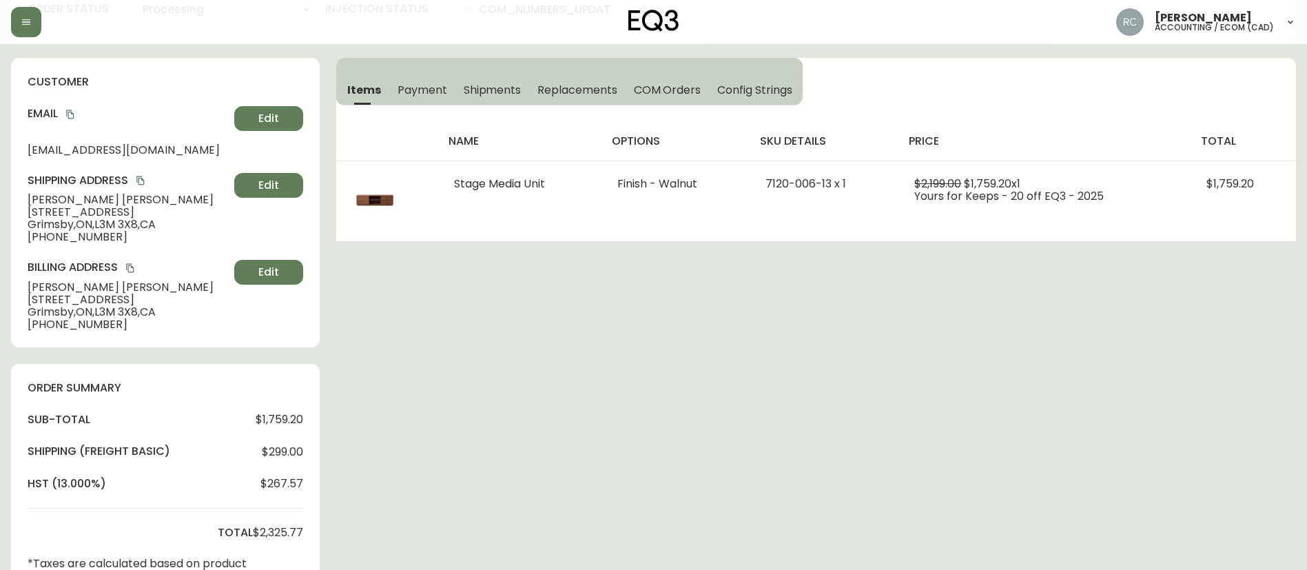
scroll to position [0, 0]
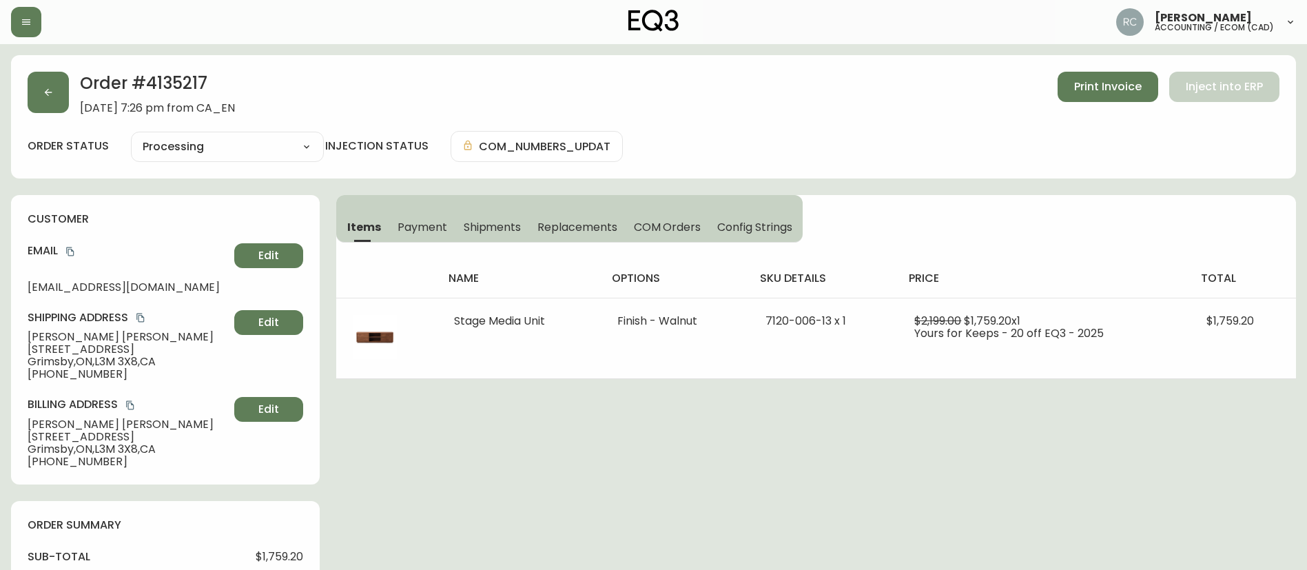
click at [202, 76] on h2 "Order # 4135217" at bounding box center [157, 87] width 155 height 30
copy h2 "4135217"
click at [779, 145] on div "order status Processing Cancelled Fully Shipped Processing Partially Shipped in…" at bounding box center [653, 146] width 1251 height 31
click at [807, 158] on div "order status Processing Cancelled Fully Shipped Processing Partially Shipped in…" at bounding box center [653, 146] width 1251 height 31
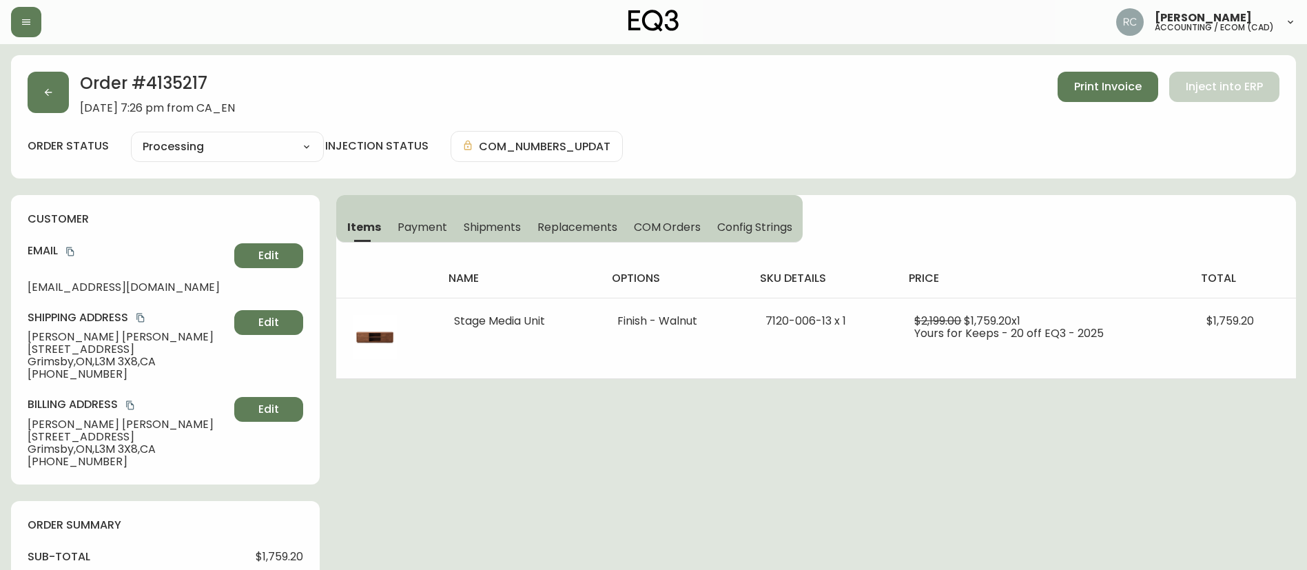
click at [167, 84] on h2 "Order # 4135217" at bounding box center [157, 87] width 155 height 30
copy h2 "4135217"
click at [175, 85] on h2 "Order # 4135217" at bounding box center [157, 87] width 155 height 30
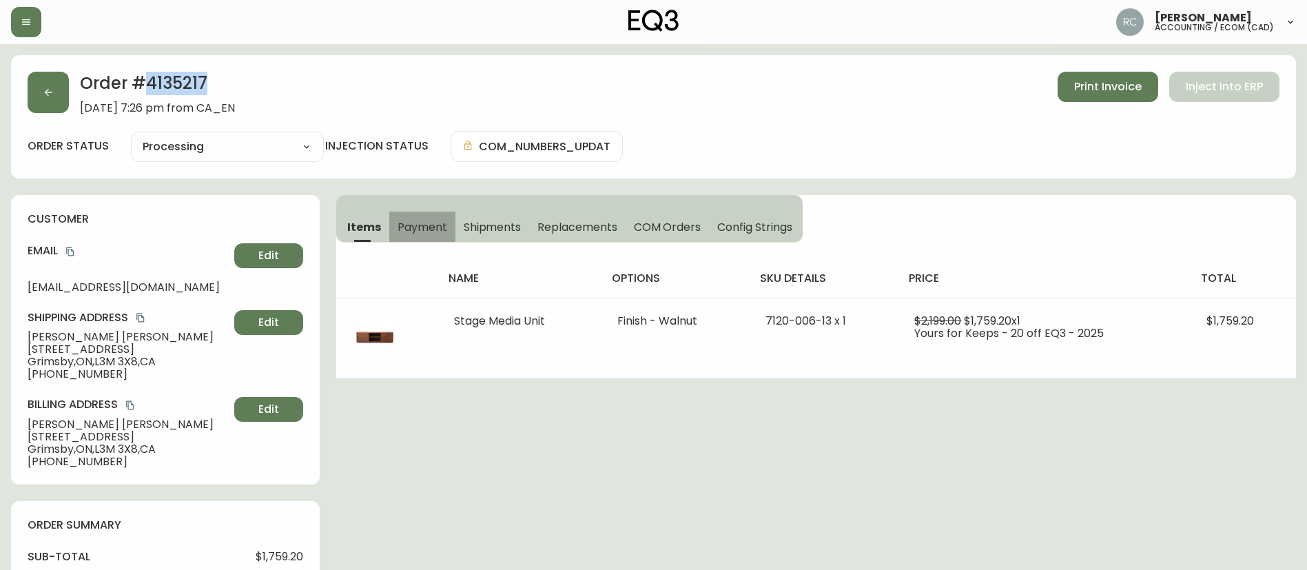
click at [422, 222] on span "Payment" at bounding box center [422, 227] width 50 height 14
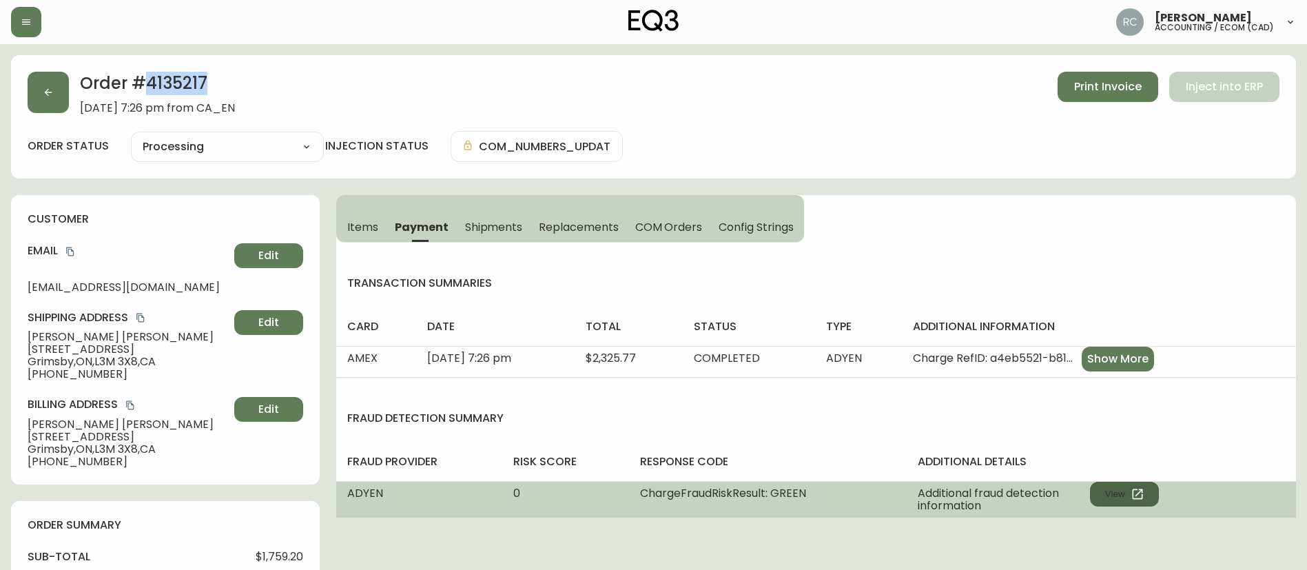
click at [1131, 497] on icon "button" at bounding box center [1137, 494] width 14 height 14
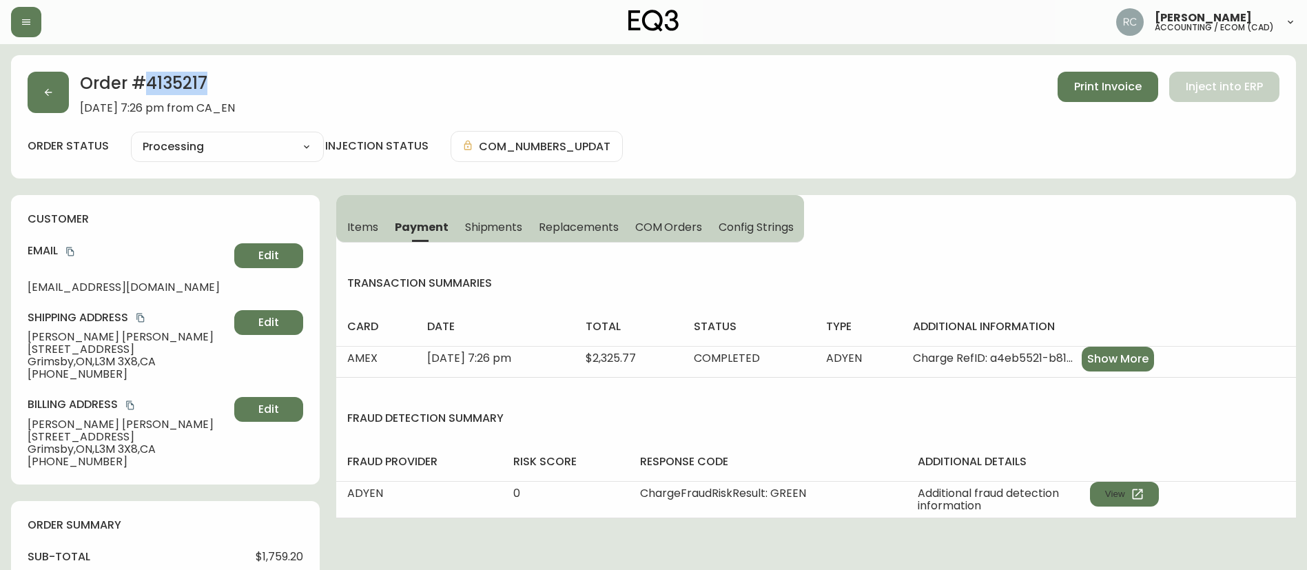
click at [196, 75] on h2 "Order # 4135217" at bounding box center [157, 87] width 155 height 30
